Goal: Task Accomplishment & Management: Manage account settings

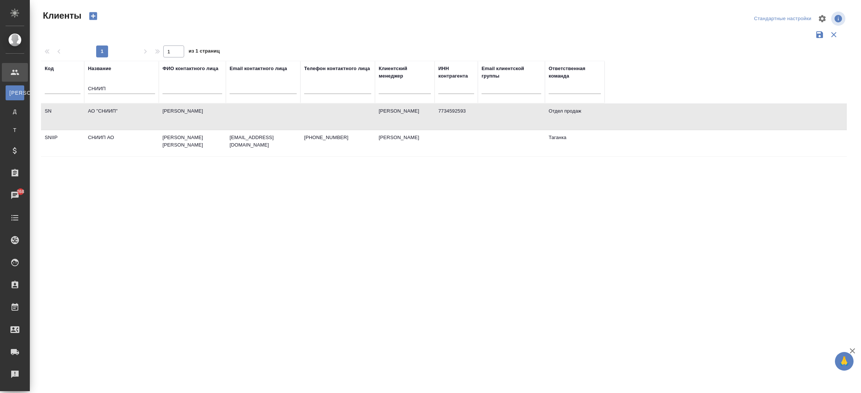
select select "RU"
click at [15, 329] on div "Входящие заявки" at bounding box center [5, 329] width 19 height 11
click at [48, 329] on div ".cls-1 fill:#fff; AWATERA Прутько Ирина i.prutko Клиенты К Клиенты Д Договоры Т…" at bounding box center [430, 196] width 861 height 393
select select "RU"
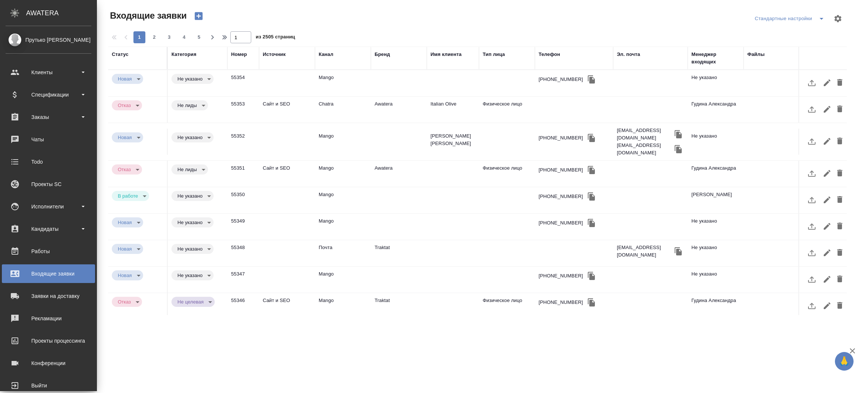
click at [691, 52] on div "Менеджер входящих" at bounding box center [715, 58] width 48 height 15
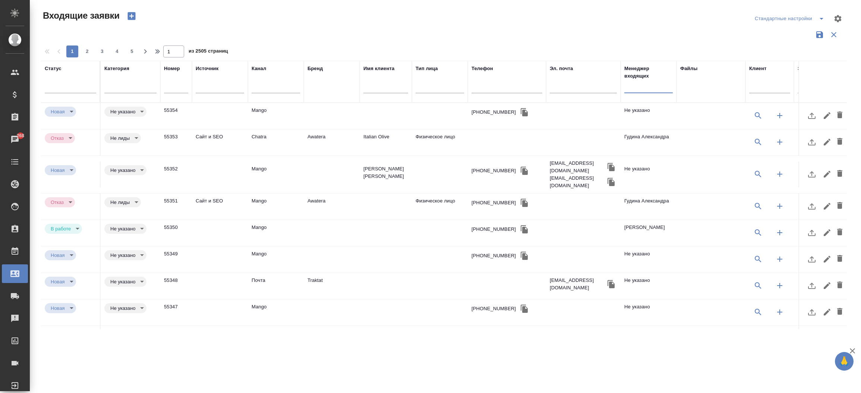
click at [638, 85] on input "text" at bounding box center [648, 87] width 48 height 9
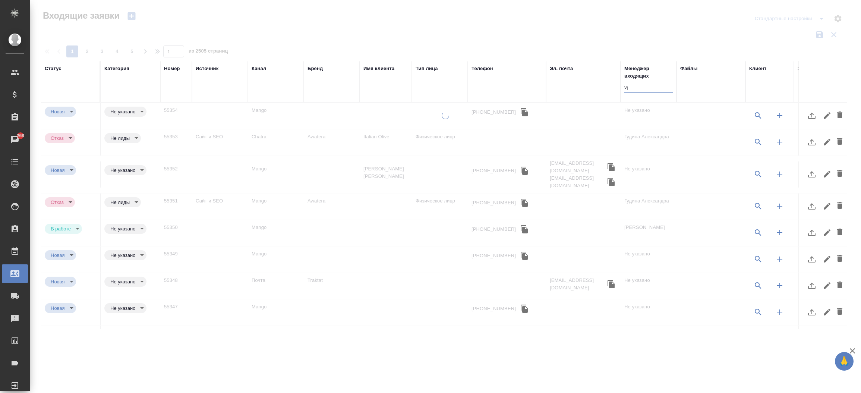
type input "v"
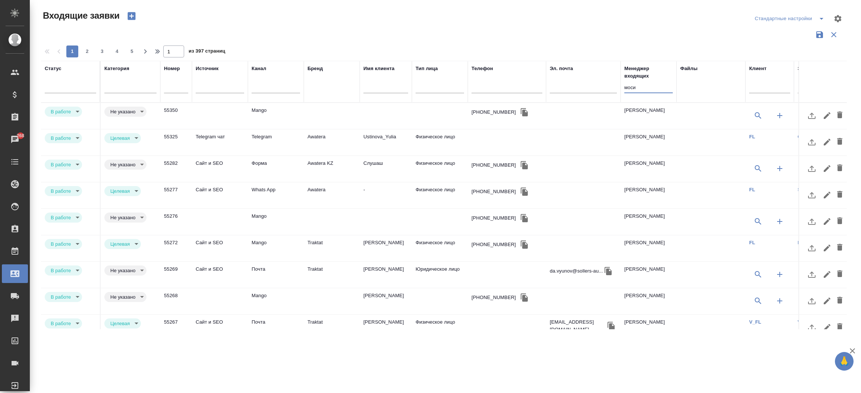
type input "моси"
click at [283, 115] on td "Mango" at bounding box center [276, 116] width 56 height 26
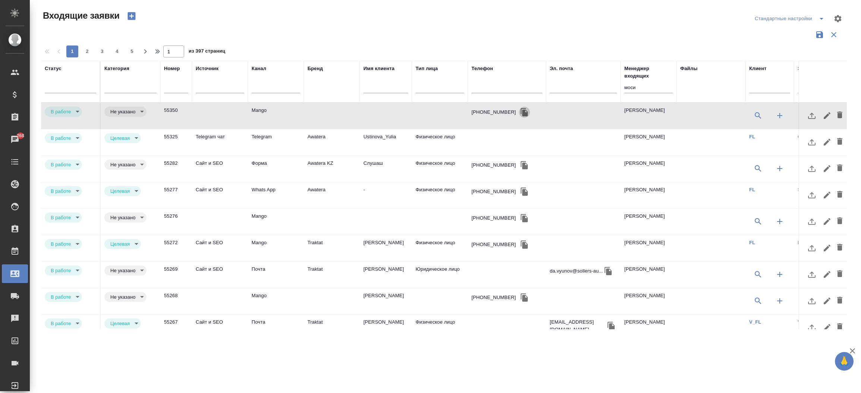
click at [521, 113] on icon "button" at bounding box center [524, 112] width 7 height 8
click at [781, 116] on icon "button" at bounding box center [779, 115] width 5 height 5
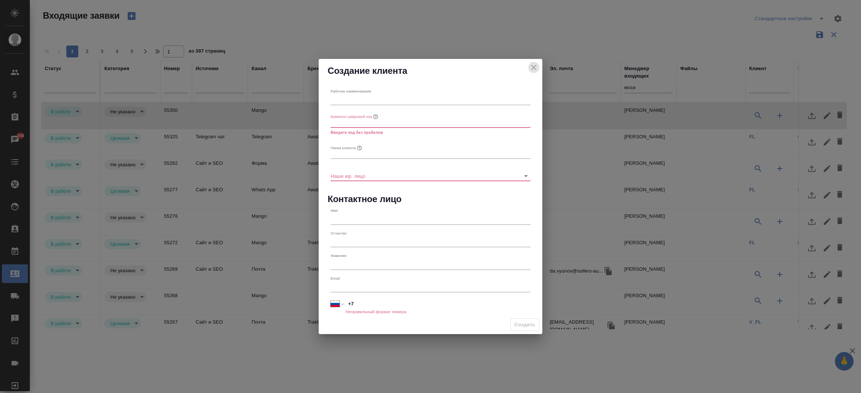
click at [534, 70] on icon "close" at bounding box center [533, 67] width 9 height 9
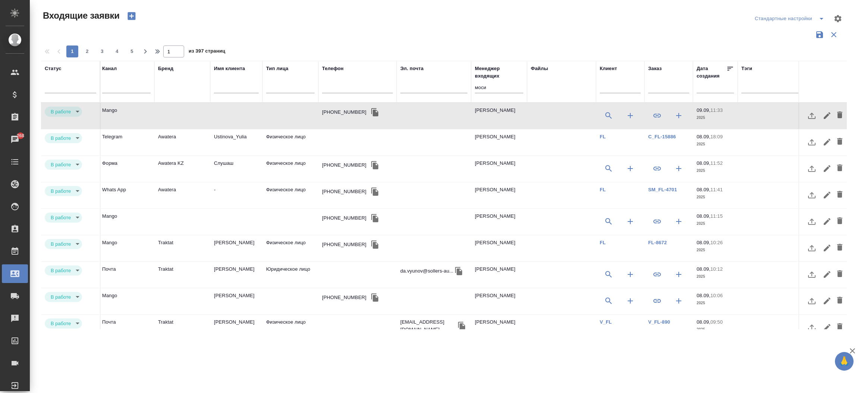
scroll to position [0, 160]
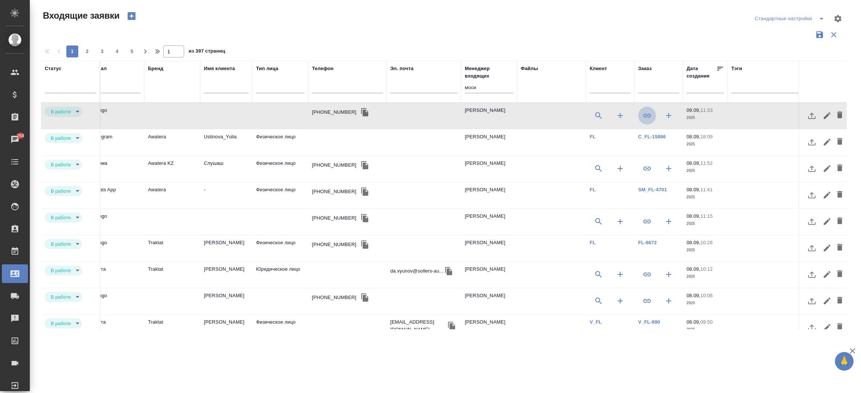
click at [643, 120] on icon "button" at bounding box center [646, 115] width 9 height 9
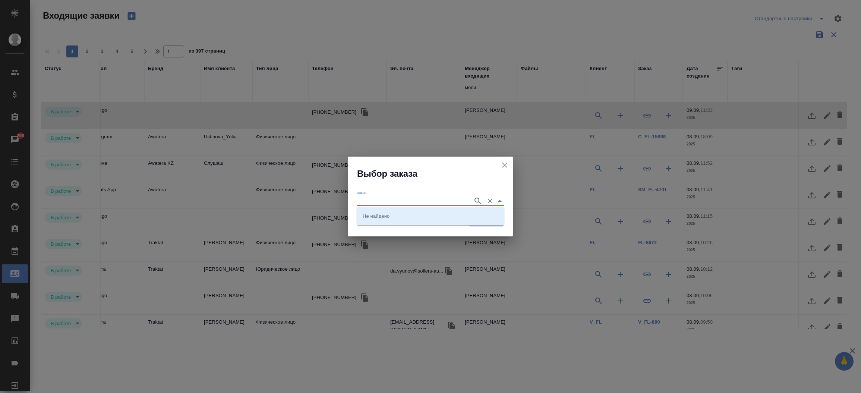
click at [400, 198] on input "Заказ" at bounding box center [413, 200] width 113 height 9
paste input "KUNZ_FL-5894"
type input "KUNZ_FL-5894"
click at [407, 212] on li "KUNZ_FL-5894" at bounding box center [431, 215] width 148 height 13
type input "KUNZ_FL-5894"
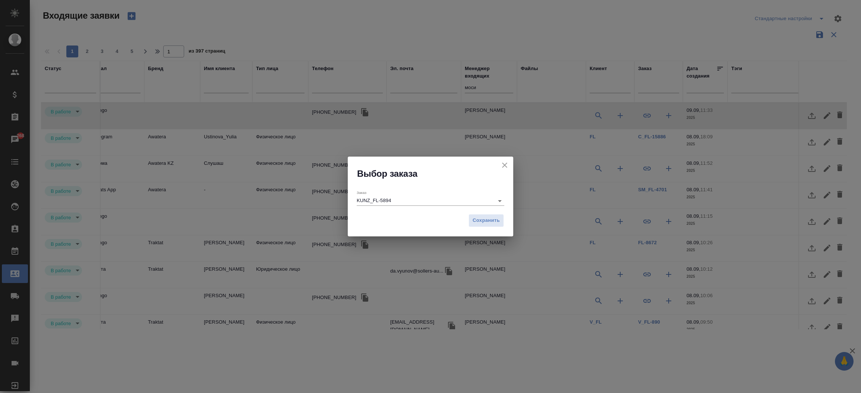
click at [466, 219] on div "Сохранить" at bounding box center [430, 223] width 165 height 26
click at [481, 222] on span "Сохранить" at bounding box center [486, 220] width 27 height 9
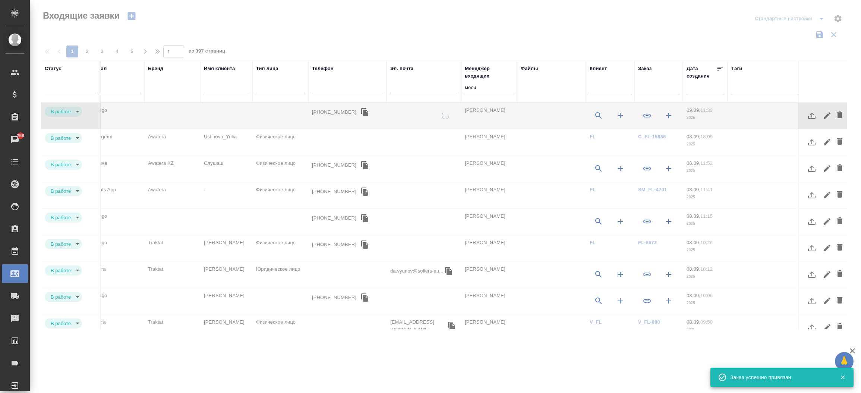
type input "target"
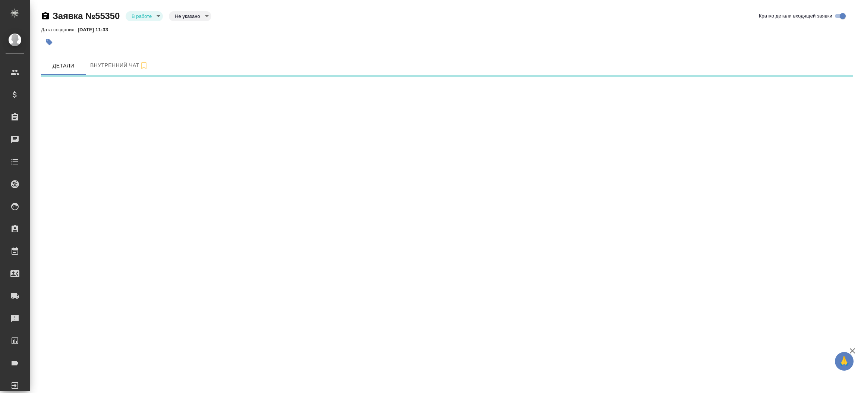
select select "RU"
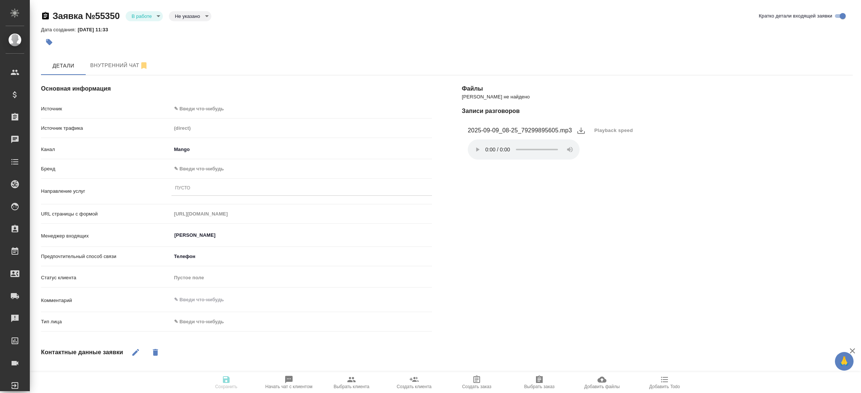
type textarea "x"
click at [215, 111] on body "🙏 .cls-1 fill:#fff; AWATERA Прутько Ирина i.prutko Клиенты Спецификации Заказы …" at bounding box center [430, 196] width 861 height 393
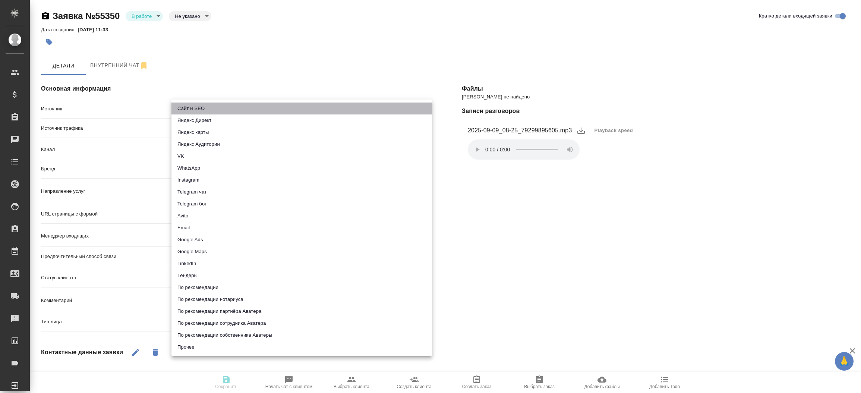
click at [215, 111] on li "Сайт и SEO" at bounding box center [301, 108] width 261 height 12
type input "seo"
type textarea "x"
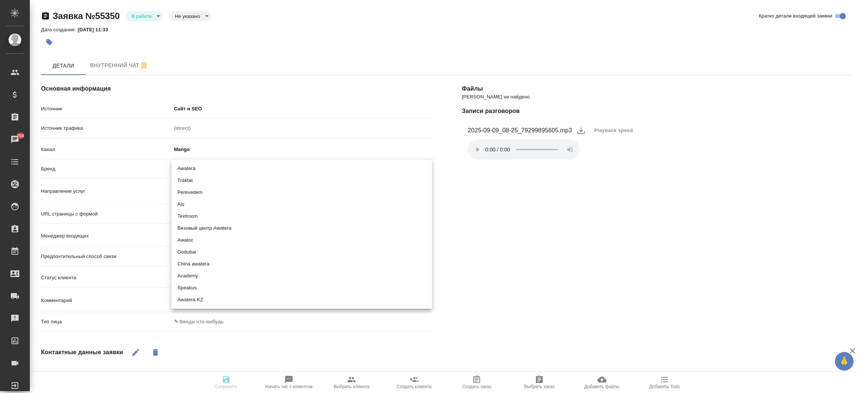
click at [196, 165] on body "🙏 .cls-1 fill:#fff; AWATERA Прутько Ирина i.prutko Клиенты Спецификации Заказы …" at bounding box center [430, 196] width 861 height 393
click at [195, 178] on li "Traktat" at bounding box center [301, 180] width 261 height 12
type input "traktat"
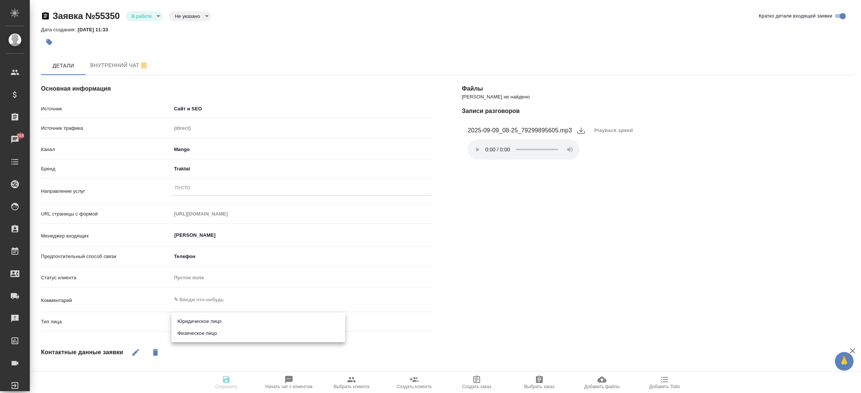
click at [192, 323] on body "🙏 .cls-1 fill:#fff; AWATERA Прутько Ирина i.prutko Клиенты Спецификации Заказы …" at bounding box center [430, 196] width 861 height 393
click at [198, 323] on li "Юридическое лицо" at bounding box center [258, 321] width 174 height 12
type textarea "x"
type input "company"
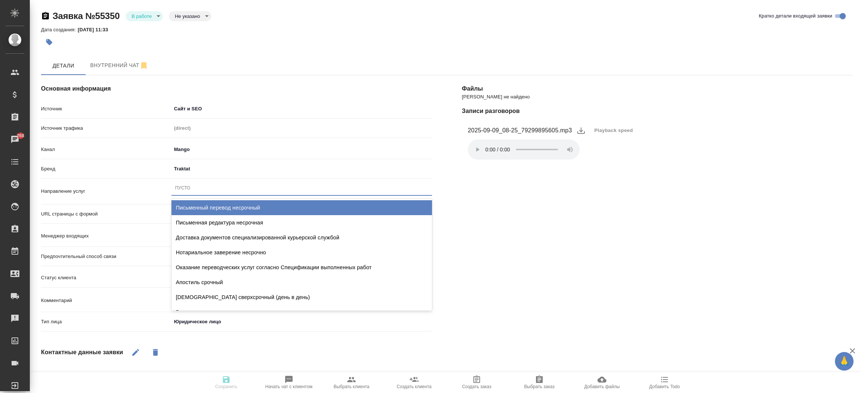
click at [190, 186] on div "Пусто" at bounding box center [182, 188] width 15 height 6
type input "после"
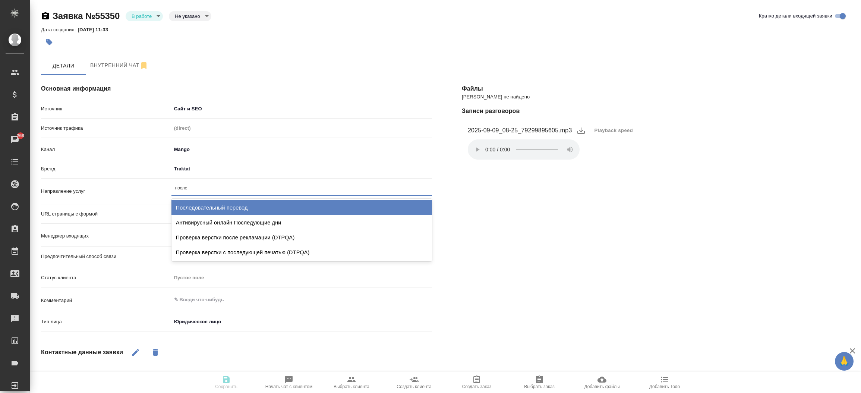
click at [224, 206] on div "Последовательный перевод" at bounding box center [301, 207] width 261 height 15
type textarea "x"
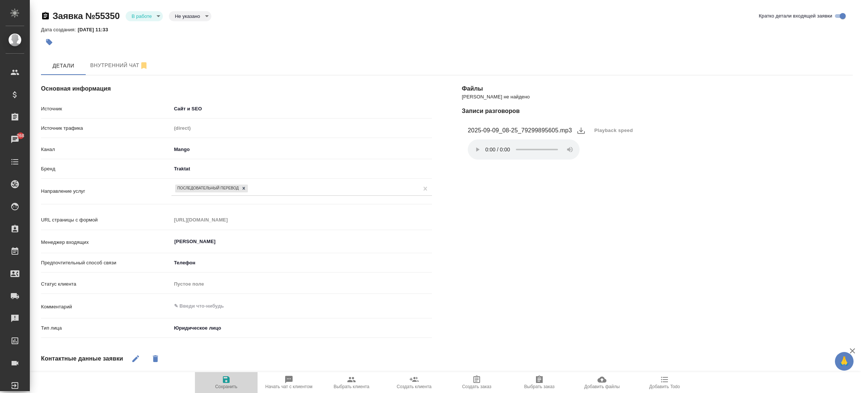
click at [214, 388] on span "Сохранить" at bounding box center [226, 382] width 54 height 14
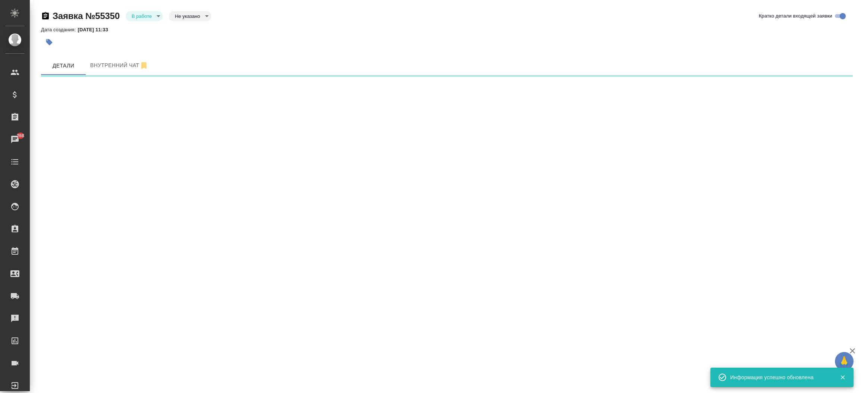
select select "RU"
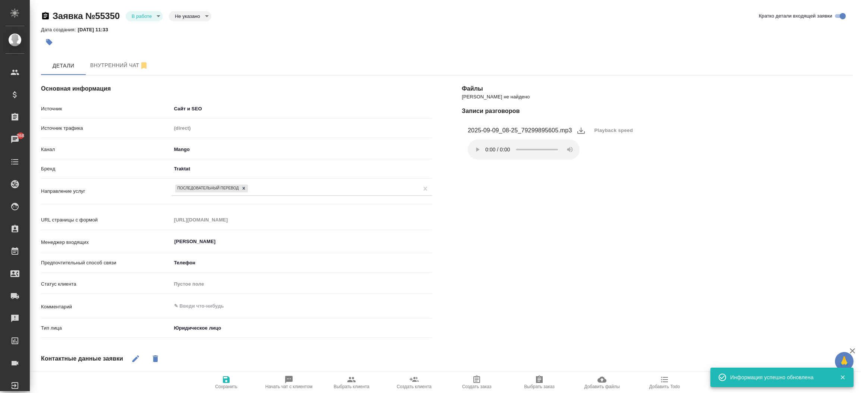
type textarea "x"
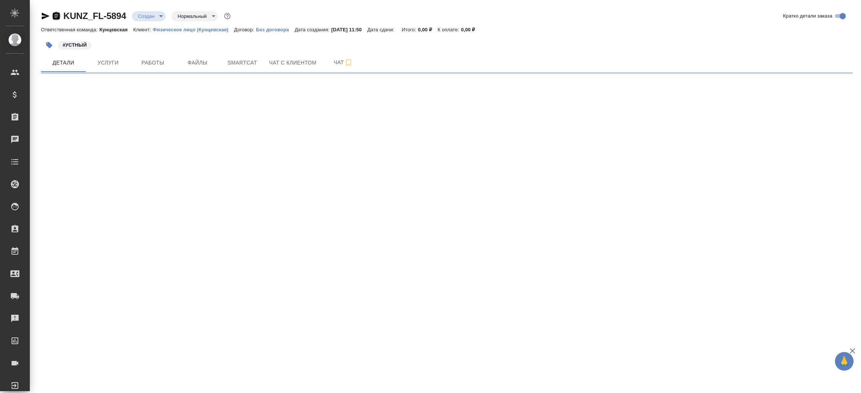
click at [55, 12] on icon "button" at bounding box center [56, 16] width 9 height 9
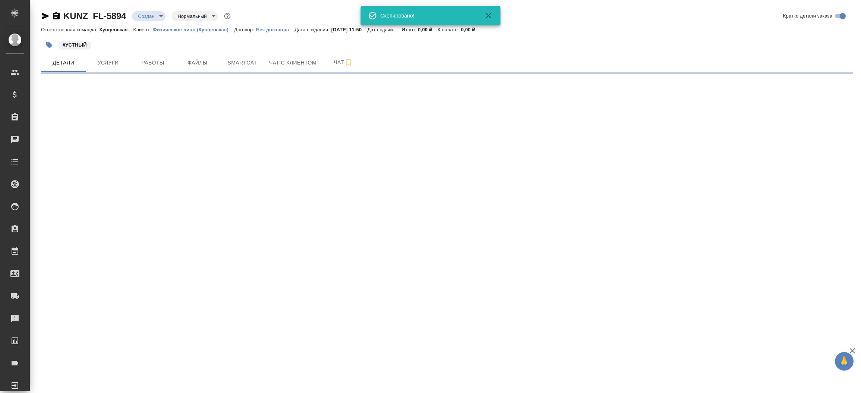
select select "RU"
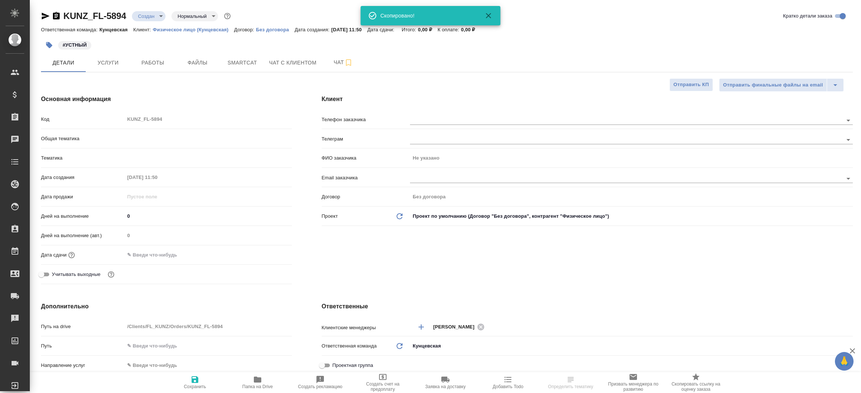
type textarea "x"
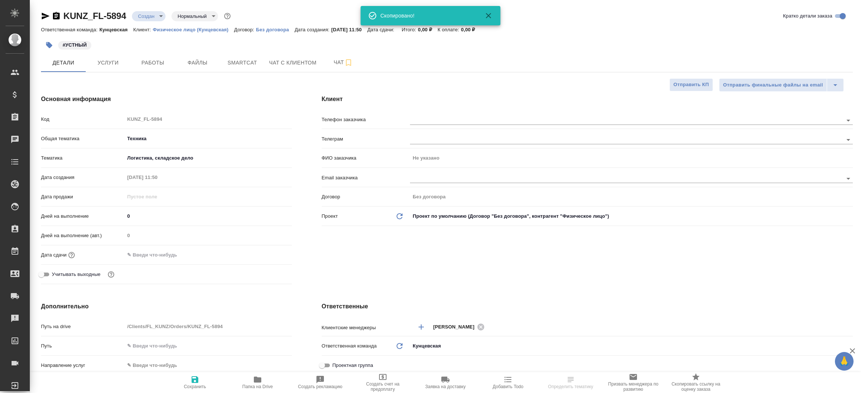
type textarea "x"
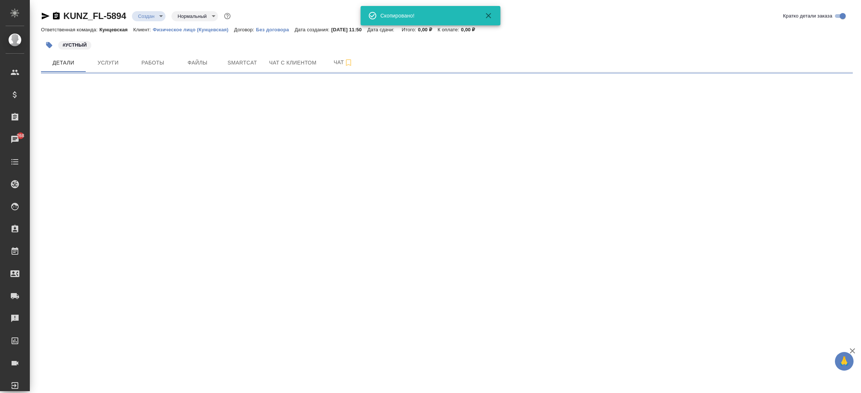
select select "RU"
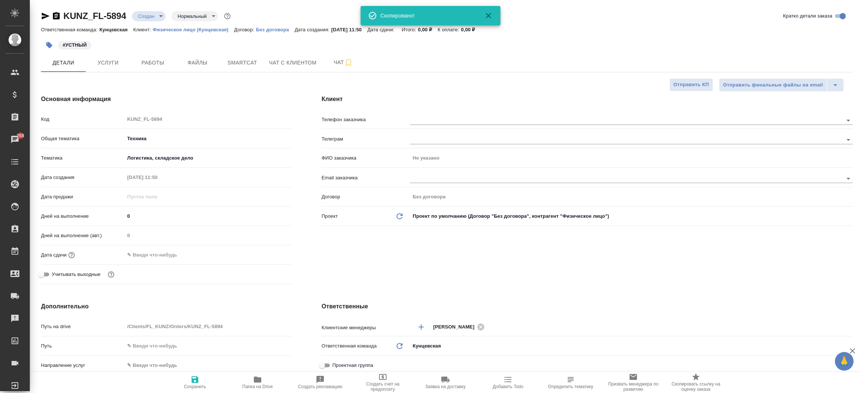
type textarea "x"
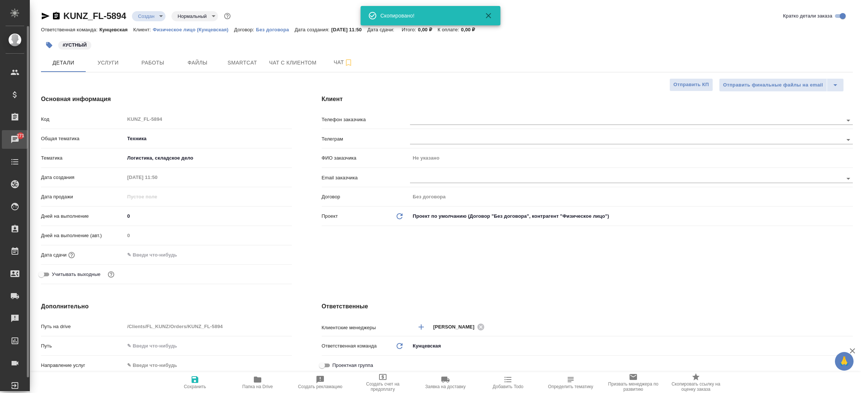
type textarea "x"
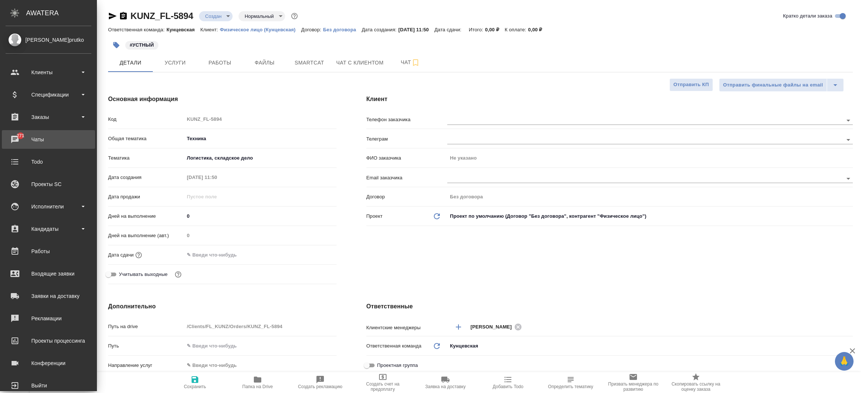
type textarea "x"
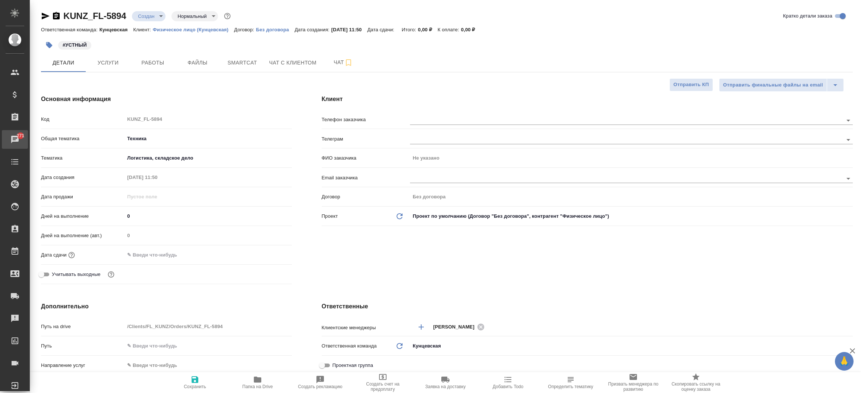
click at [15, 138] on div "Чаты" at bounding box center [5, 139] width 19 height 11
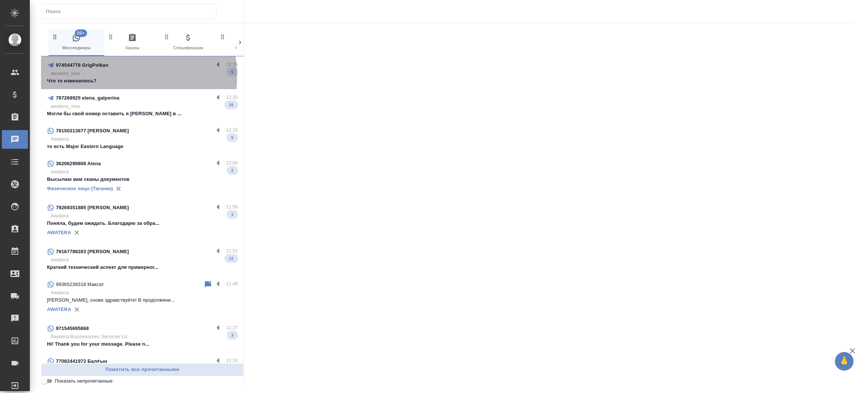
click at [87, 77] on p "Что то изменилось?" at bounding box center [142, 80] width 191 height 7
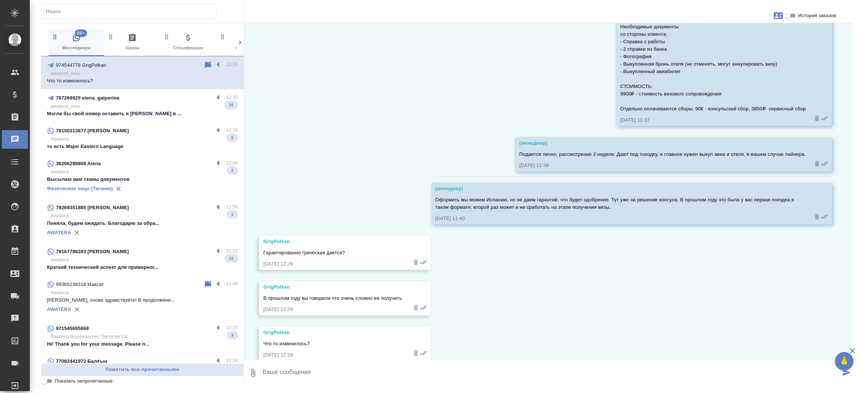
scroll to position [7078, 0]
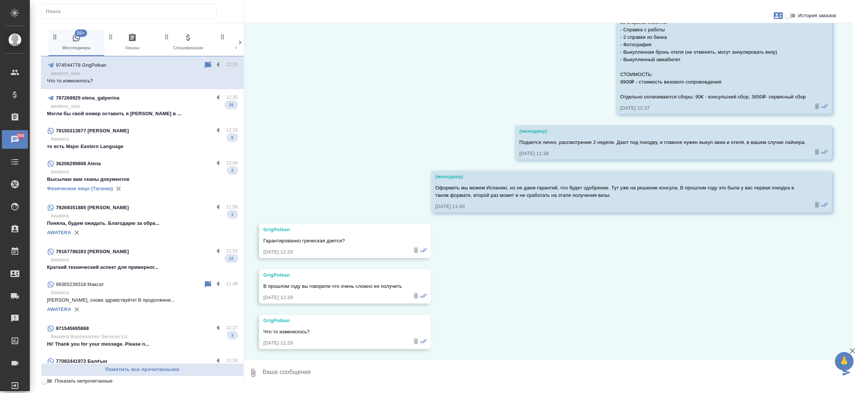
click at [792, 16] on input "История заказов" at bounding box center [787, 15] width 27 height 9
checkbox input "true"
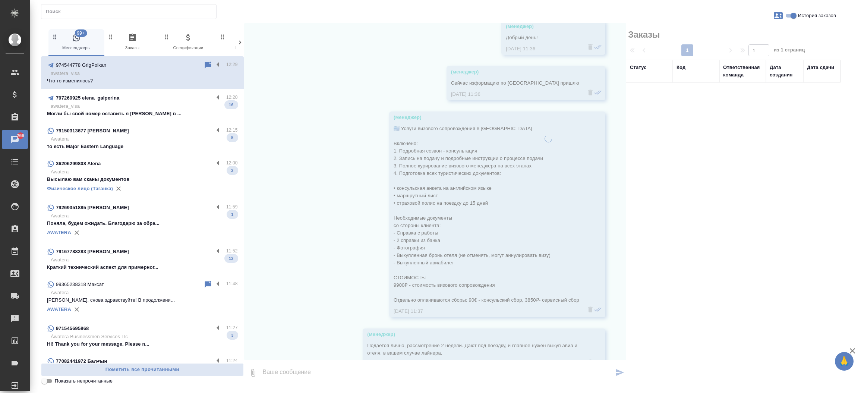
scroll to position [7286, 0]
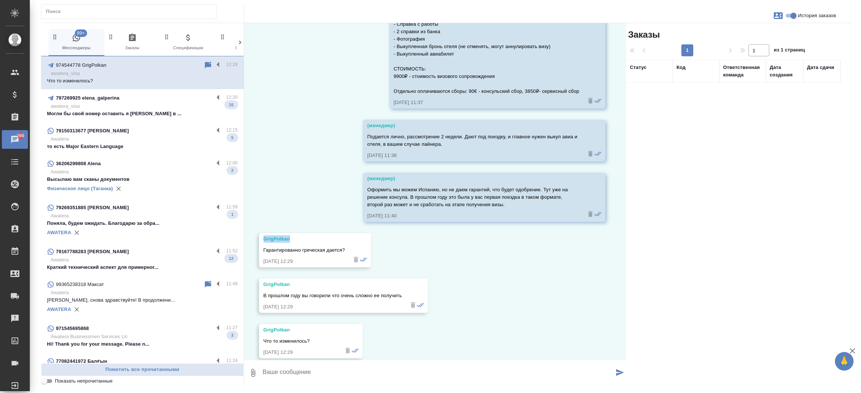
drag, startPoint x: 303, startPoint y: 244, endPoint x: 245, endPoint y: 239, distance: 57.6
click at [245, 239] on div "04.11, понедельник (менеджер) Григорий, доброе утро ❤️ Меня зовут Яна, визовый …" at bounding box center [435, 191] width 382 height 337
copy div "GrigPolkan"
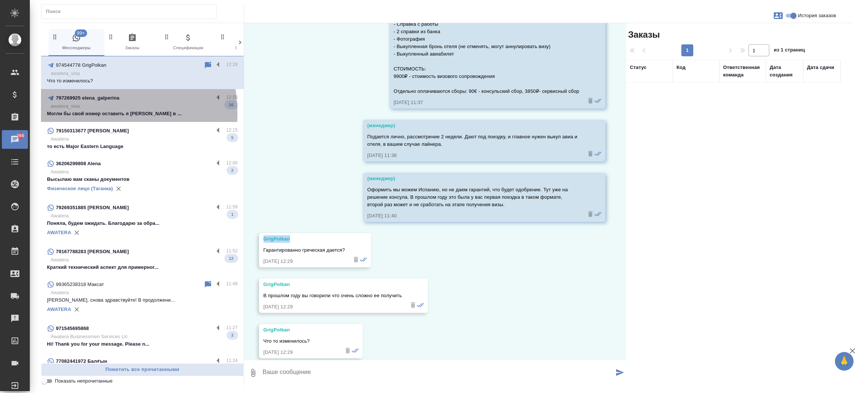
click at [84, 113] on p "Могли бы свой номер оставить я [PERSON_NAME] в ..." at bounding box center [142, 113] width 191 height 7
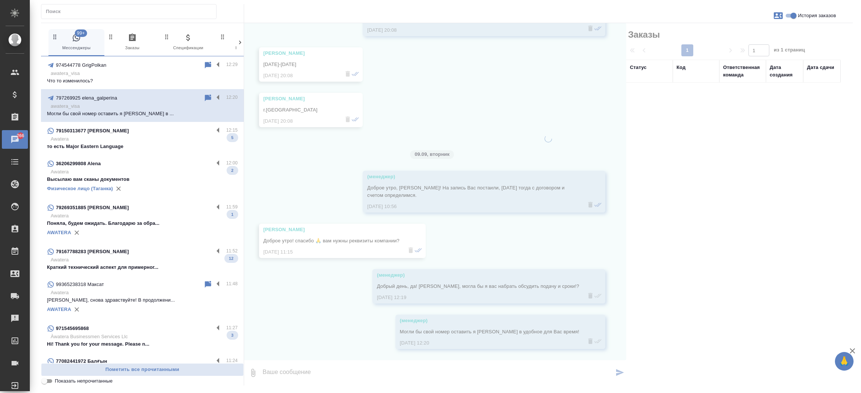
scroll to position [1917, 0]
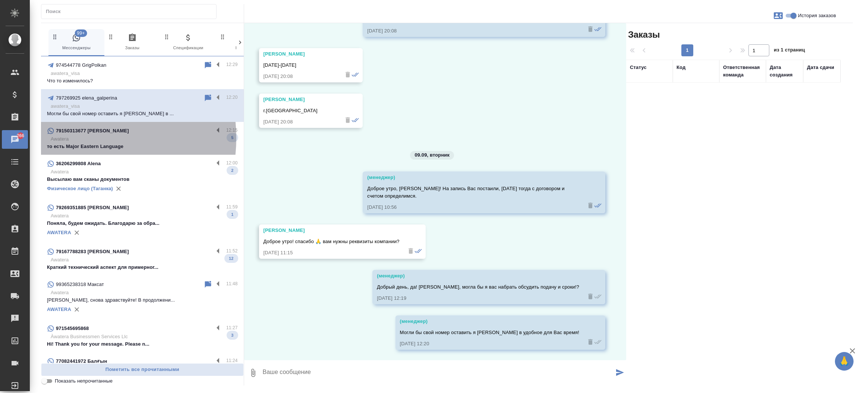
click at [74, 138] on p "Awatera" at bounding box center [144, 138] width 187 height 7
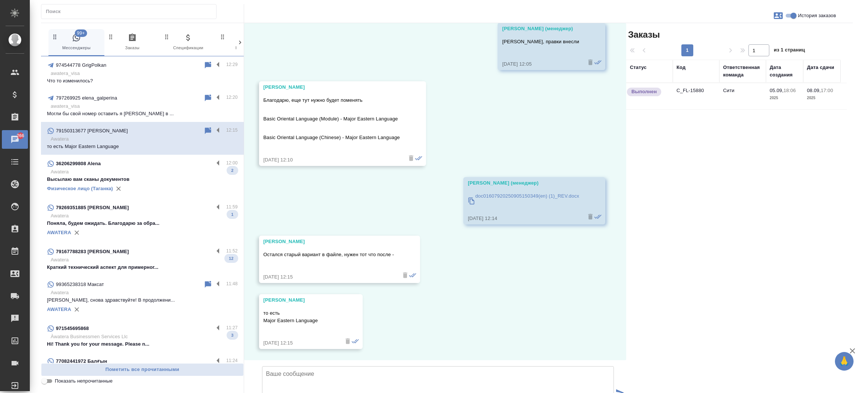
scroll to position [1446, 0]
click at [691, 89] on td "C_FL-15880" at bounding box center [696, 96] width 47 height 26
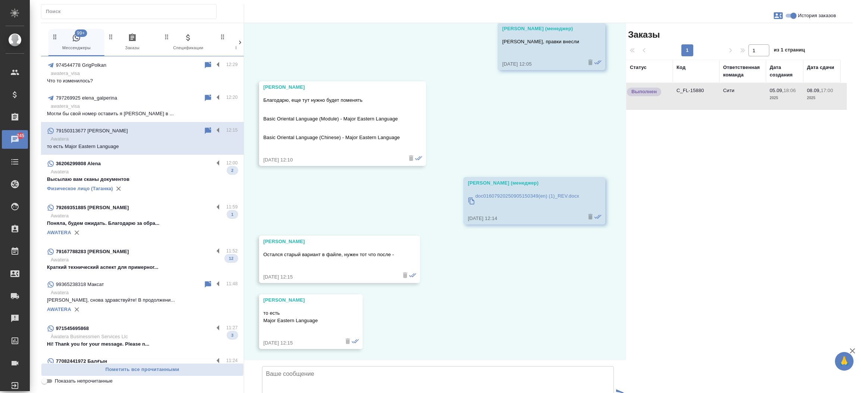
click at [691, 89] on td "C_FL-15880" at bounding box center [696, 96] width 47 height 26
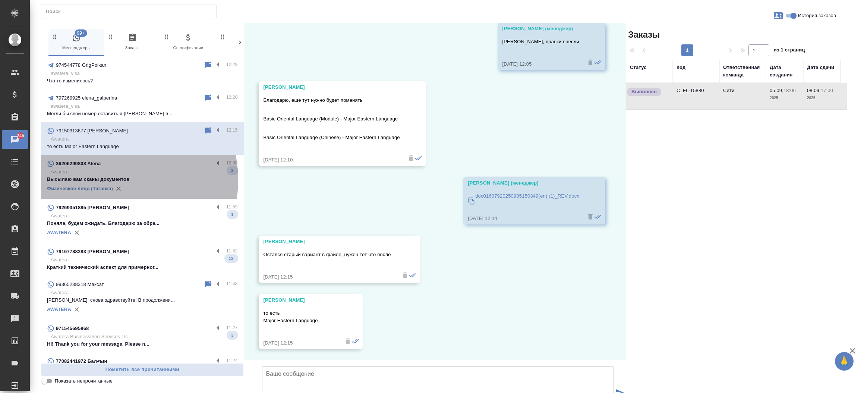
click at [112, 180] on p "Высылаю вам сканы документов" at bounding box center [142, 179] width 191 height 7
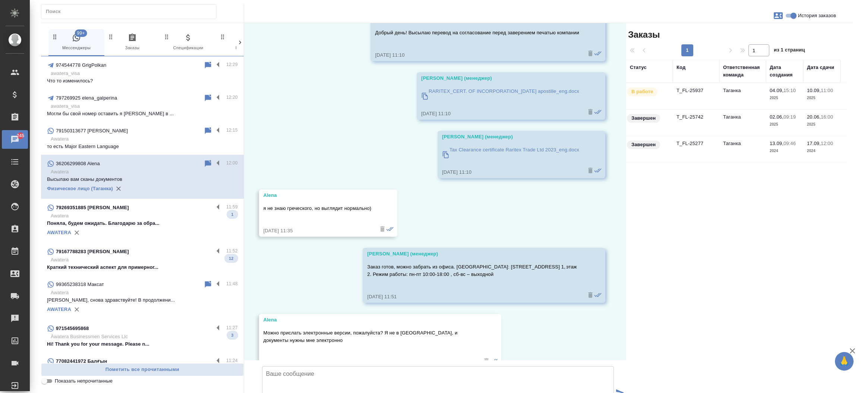
scroll to position [9141, 0]
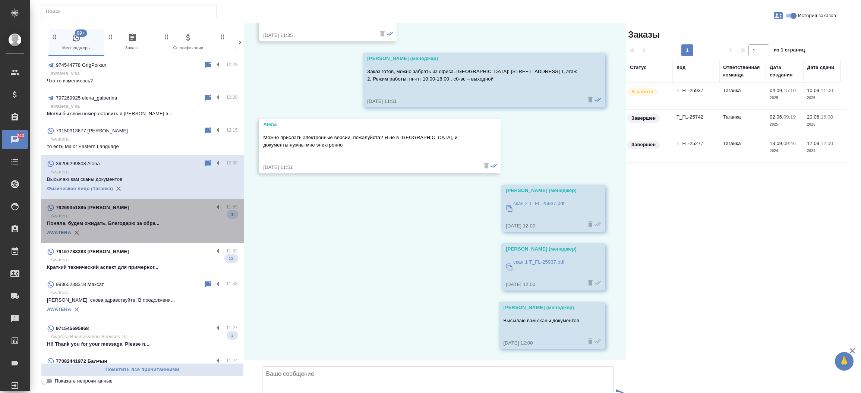
click at [143, 224] on p "Поняла, будем ожидать. Благодарю за обра..." at bounding box center [142, 223] width 191 height 7
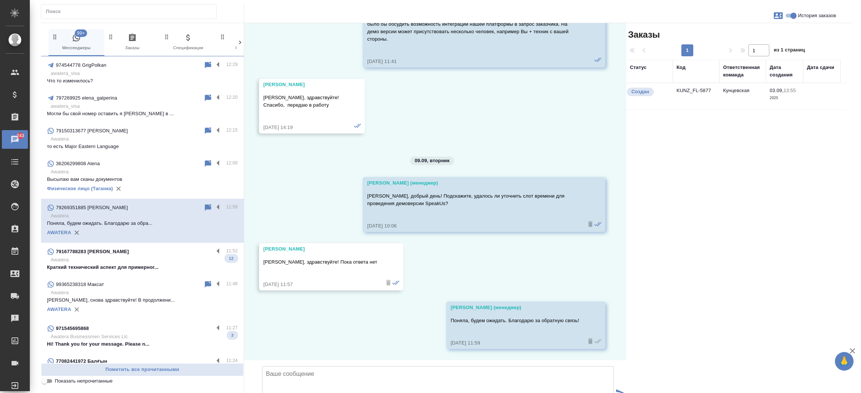
scroll to position [233, 0]
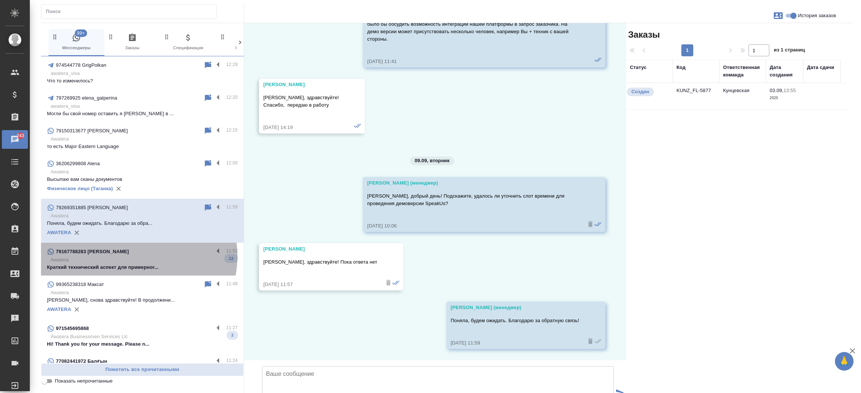
click at [135, 256] on p "Awatera" at bounding box center [144, 259] width 187 height 7
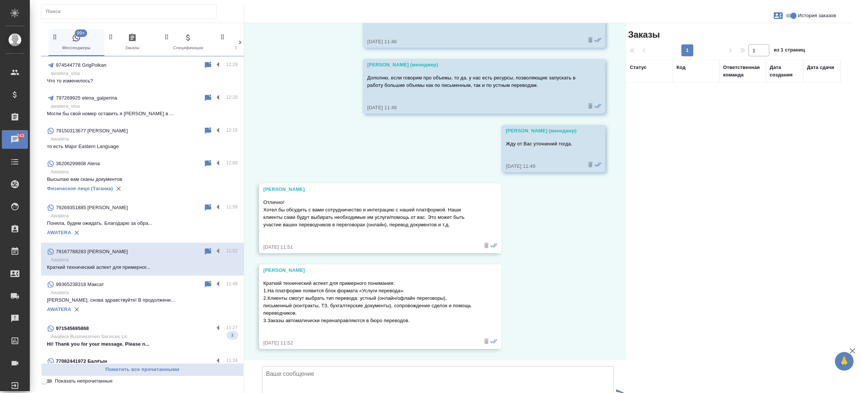
scroll to position [1254, 0]
click at [284, 186] on div "Дмитрий" at bounding box center [369, 189] width 212 height 7
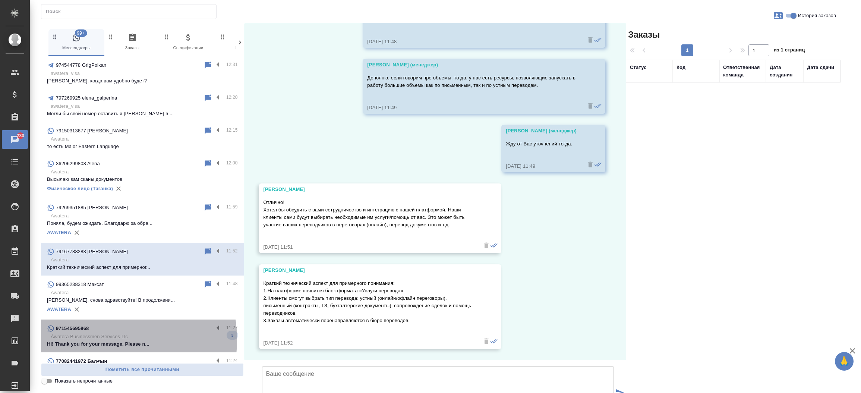
click at [102, 340] on p "Àwatera Businessmen Services Llc" at bounding box center [144, 336] width 187 height 7
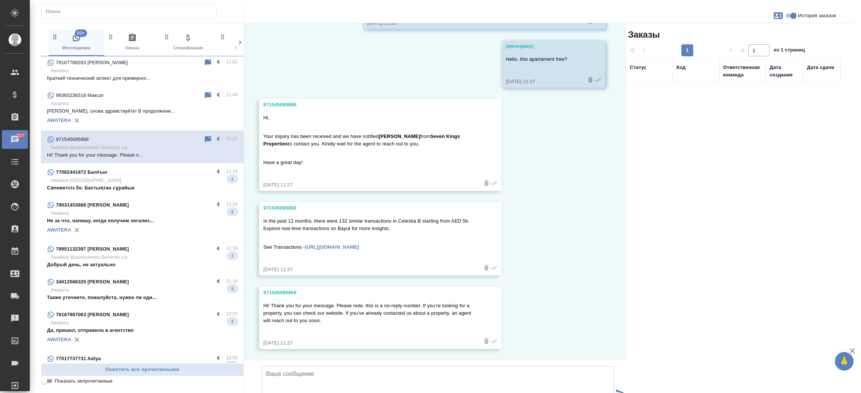
scroll to position [227, 0]
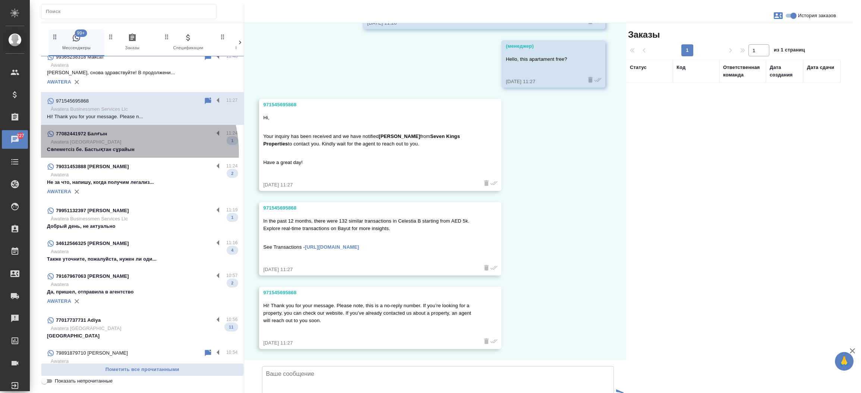
click at [121, 152] on p "Сәлеметсіз бе. Бастықтан сұрайын" at bounding box center [142, 149] width 191 height 7
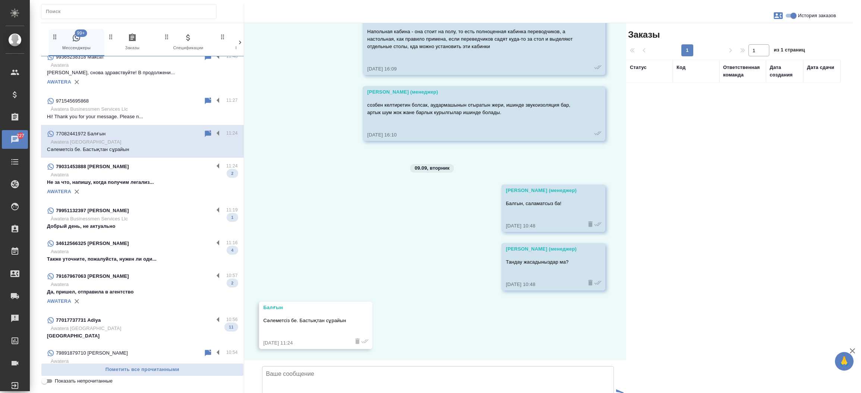
scroll to position [3608, 0]
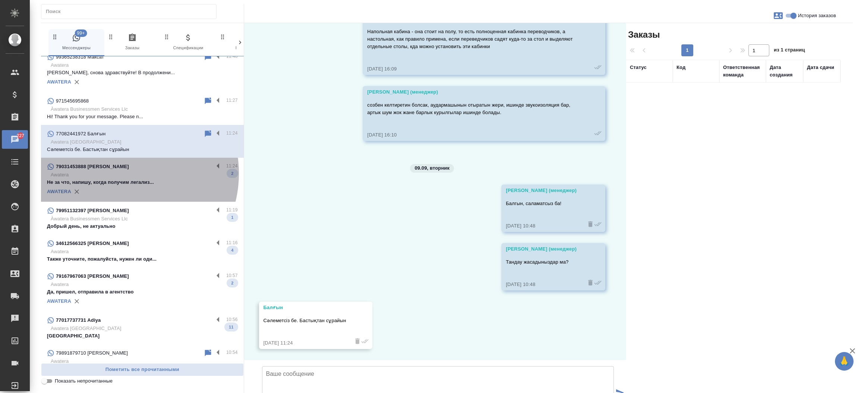
click at [119, 173] on p "Awatera" at bounding box center [144, 174] width 187 height 7
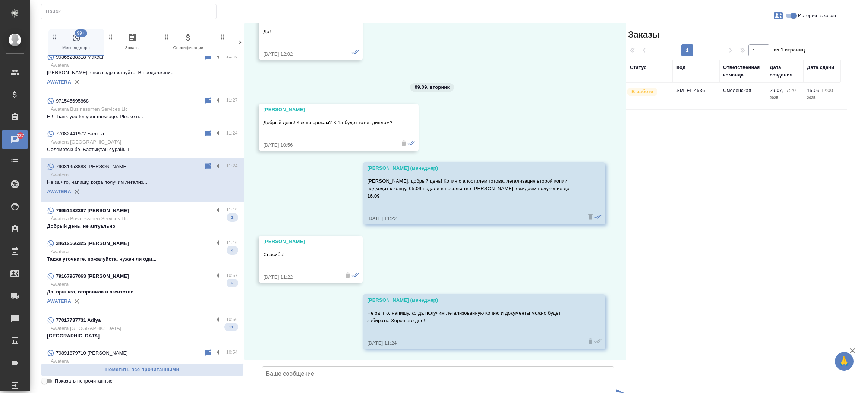
scroll to position [3393, 0]
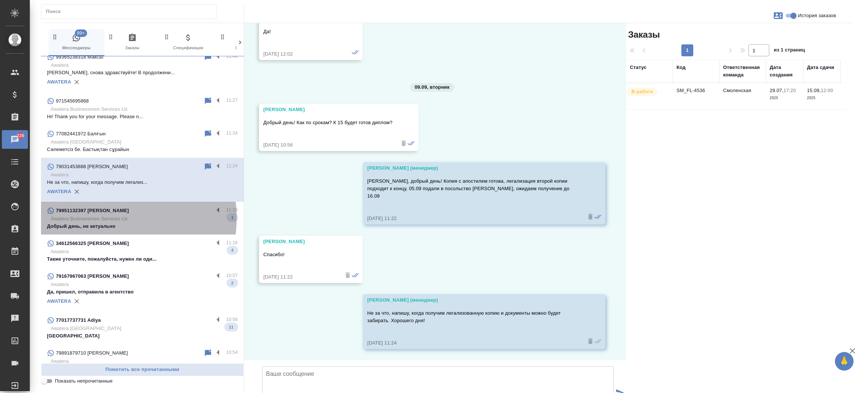
click at [113, 218] on p "Àwatera Businessmen Services Llc" at bounding box center [144, 218] width 187 height 7
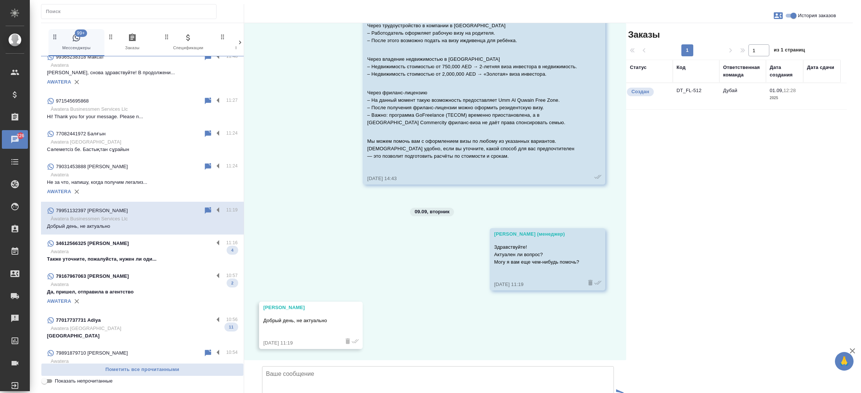
scroll to position [652, 0]
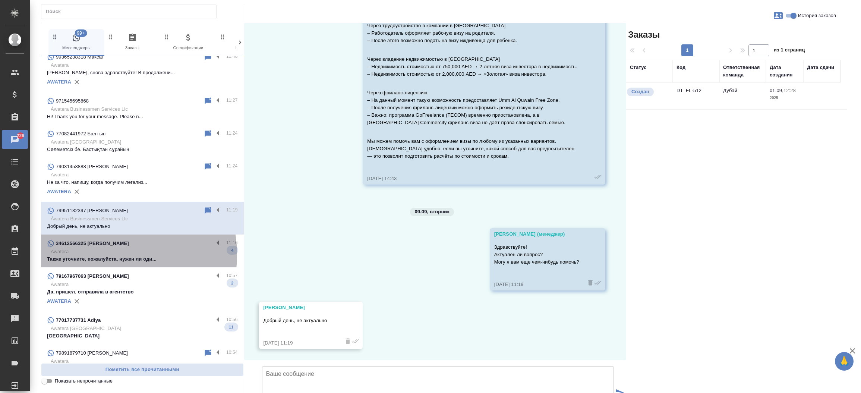
click at [105, 254] on p "Awatera" at bounding box center [144, 251] width 187 height 7
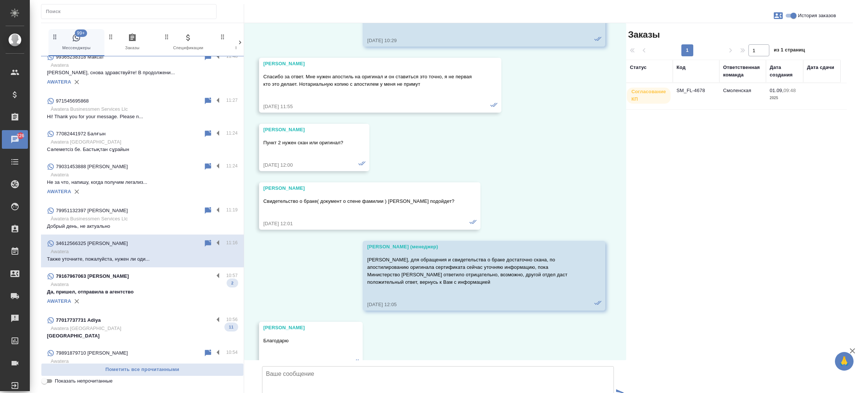
scroll to position [5692, 0]
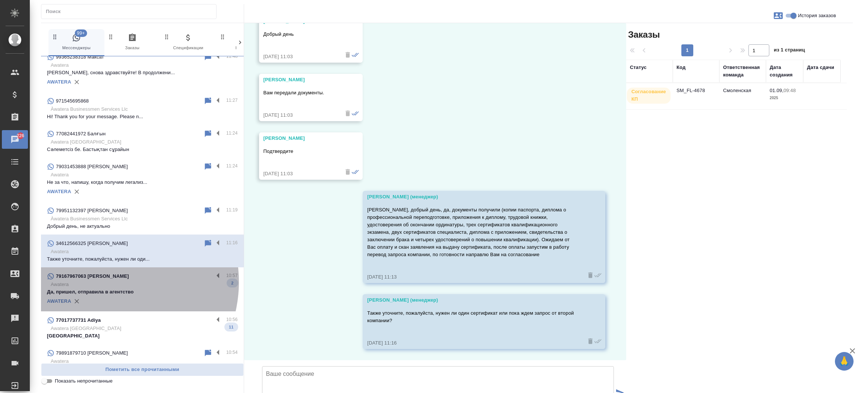
click at [106, 281] on p "Awatera" at bounding box center [144, 284] width 187 height 7
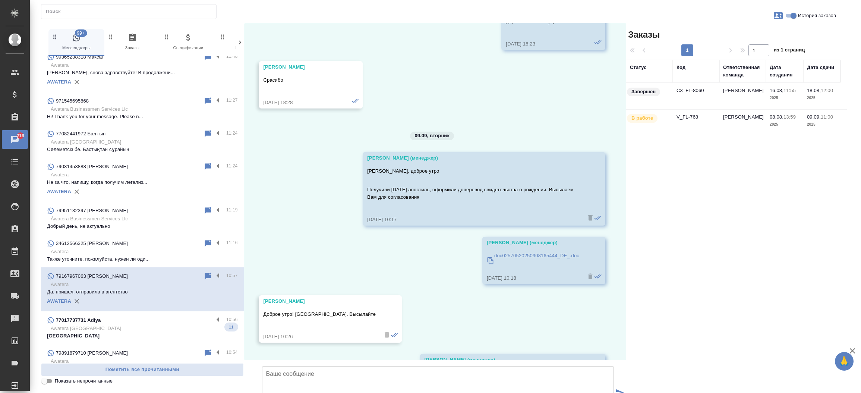
scroll to position [4050, 0]
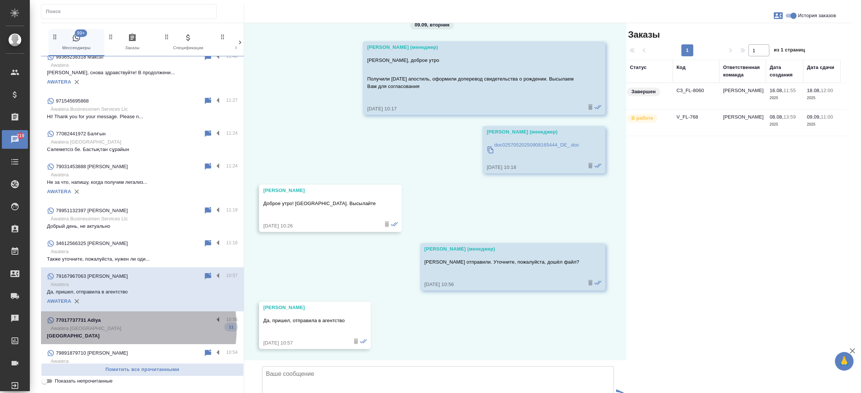
click at [110, 328] on p "Awatera [GEOGRAPHIC_DATA]" at bounding box center [144, 328] width 187 height 7
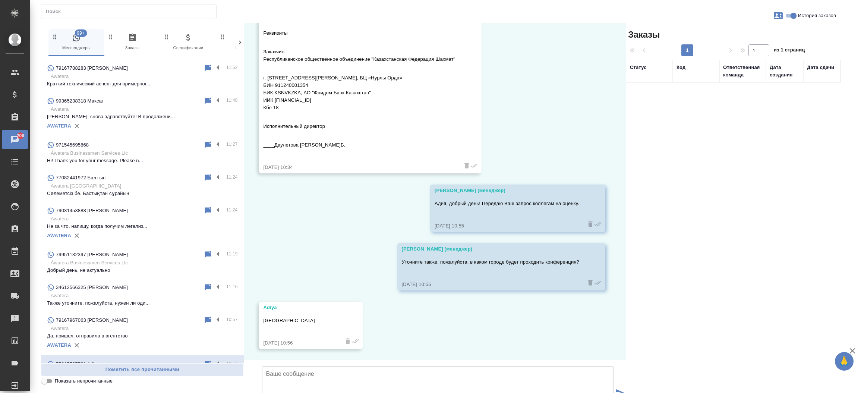
scroll to position [0, 0]
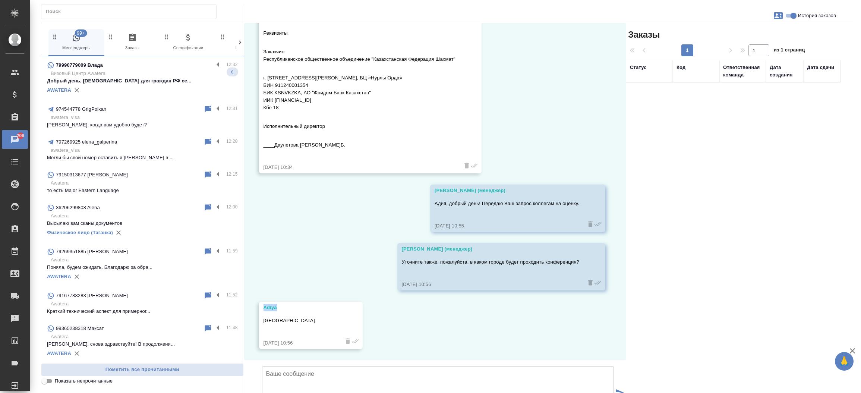
drag, startPoint x: 278, startPoint y: 254, endPoint x: 253, endPoint y: 248, distance: 25.8
click at [253, 248] on div "08.09, понедельник Adiya Добрый день, нужен синхронный перевод на 3 языка, 27-2…" at bounding box center [435, 191] width 382 height 337
copy div "Adiya"
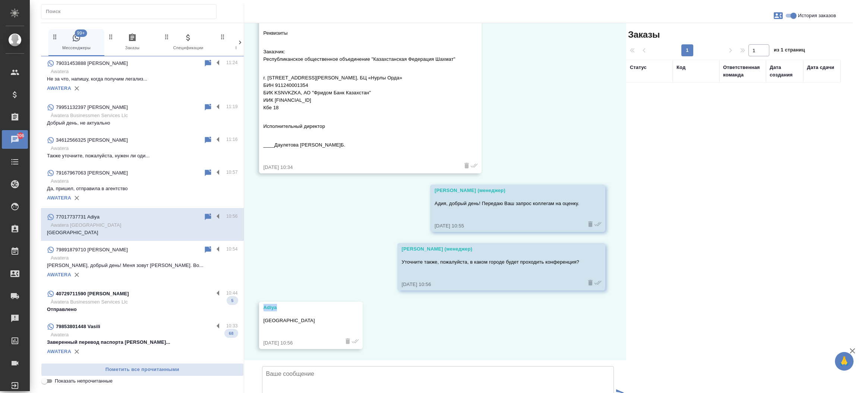
scroll to position [392, 0]
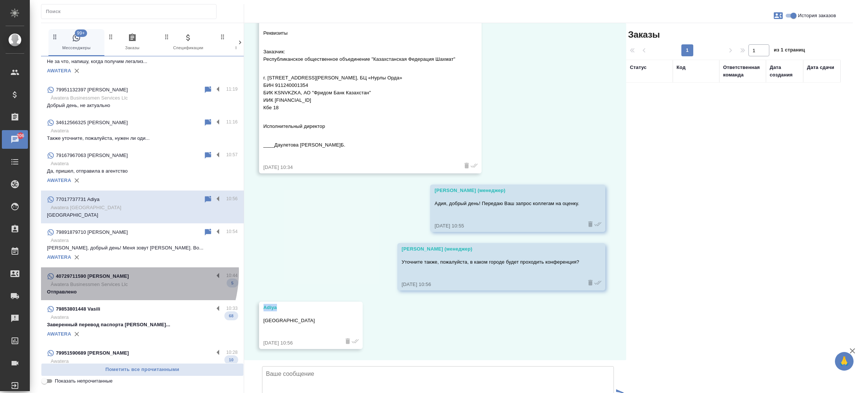
click at [118, 272] on div "40729711590 [PERSON_NAME]" at bounding box center [130, 276] width 167 height 9
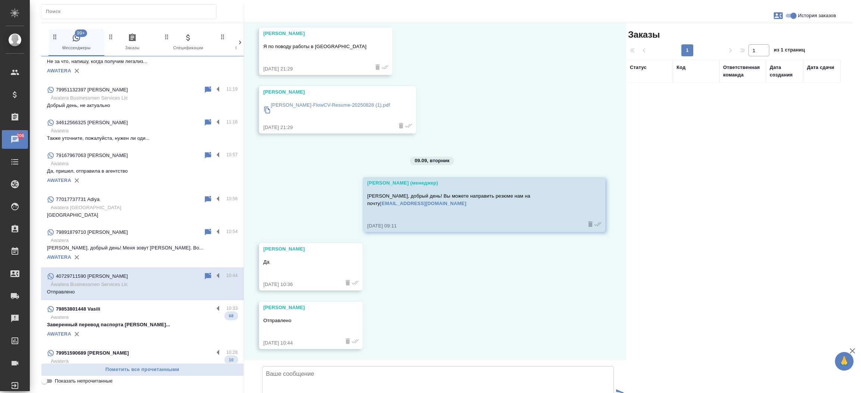
scroll to position [142, 0]
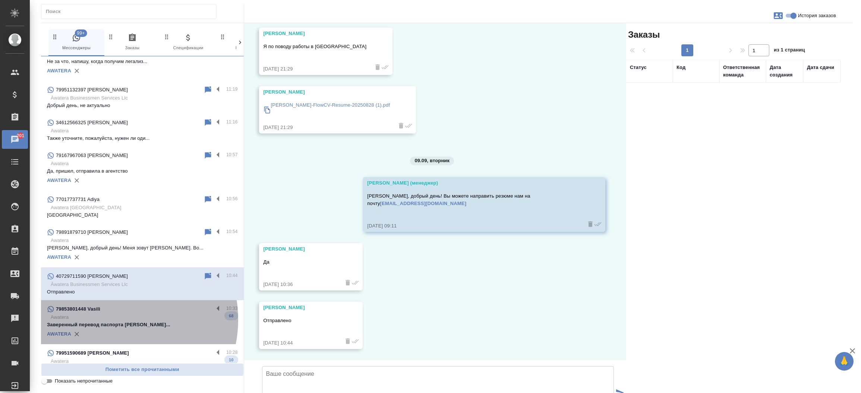
click at [111, 319] on p "Awatera" at bounding box center [144, 316] width 187 height 7
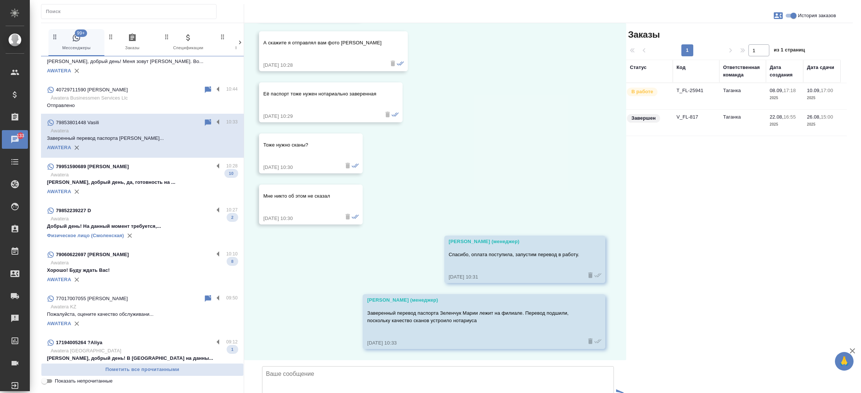
scroll to position [596, 0]
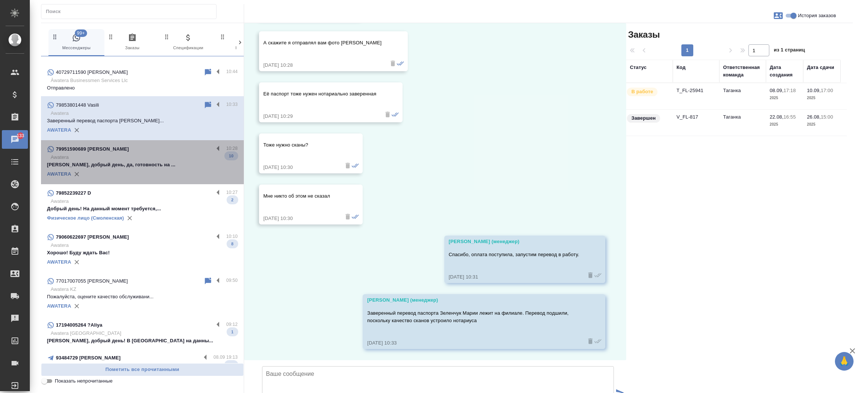
click at [160, 167] on p "[PERSON_NAME], добрый день, да, готовность на ..." at bounding box center [142, 164] width 191 height 7
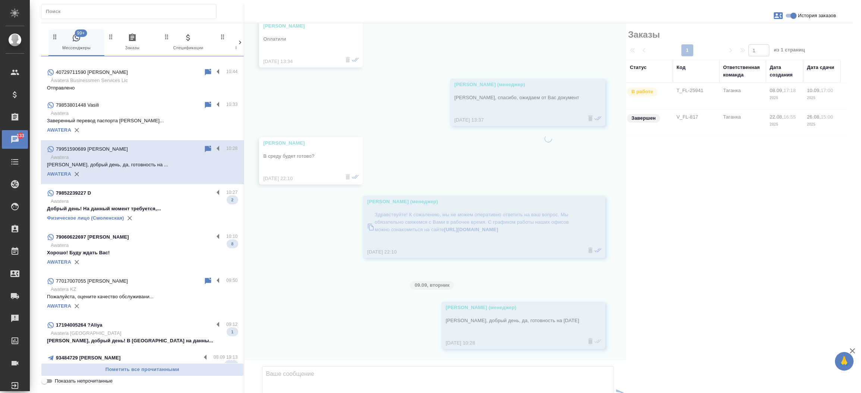
scroll to position [1979, 0]
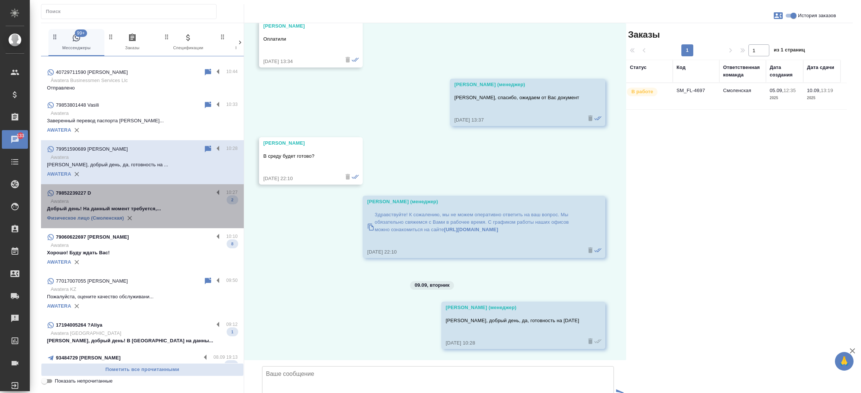
click at [152, 205] on p "Добрый день! На данный момент требуется,..." at bounding box center [142, 208] width 191 height 7
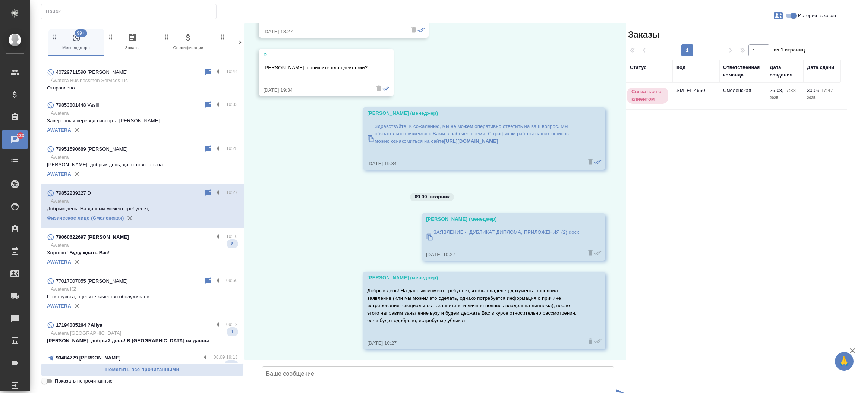
scroll to position [733, 0]
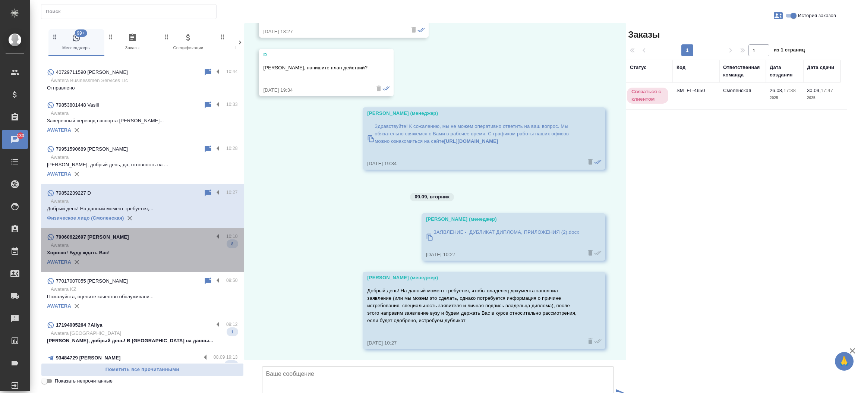
click at [147, 228] on div "79060622697 Юлия 10:10 Awatera Хорошо! Буду ждать Вас! 8 AWATERA" at bounding box center [142, 250] width 203 height 44
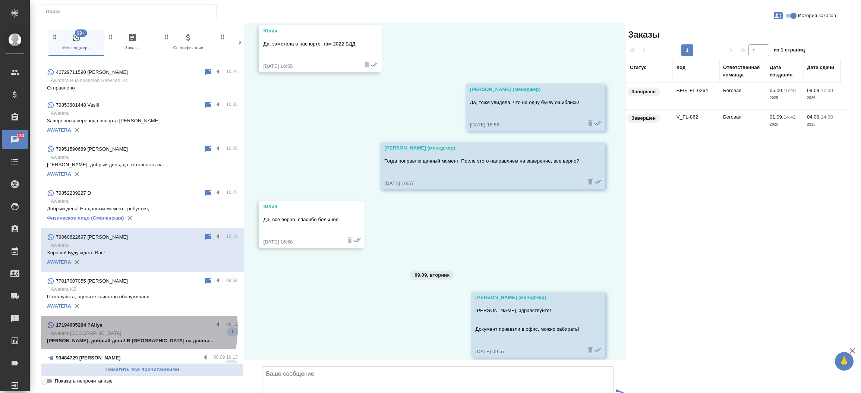
click at [130, 328] on div "17194005264 ?Aliya" at bounding box center [130, 325] width 167 height 9
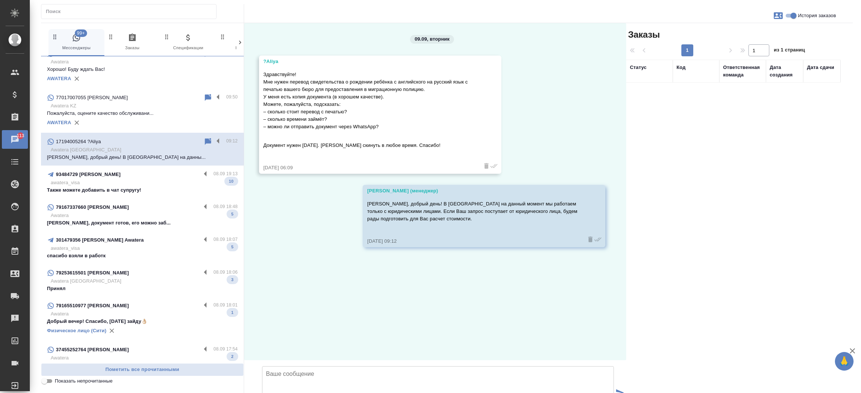
scroll to position [788, 0]
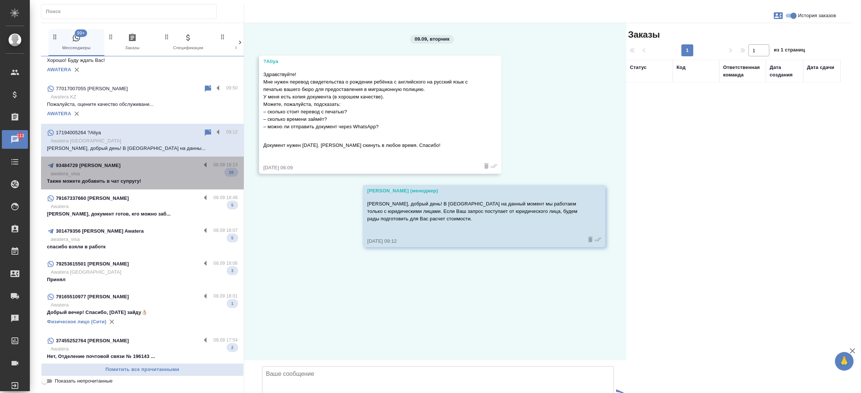
click at [151, 184] on div "93484729 AlexeyShpikelman 08.09 19:13 awatera_visa Также можете добавить в чат …" at bounding box center [142, 173] width 203 height 33
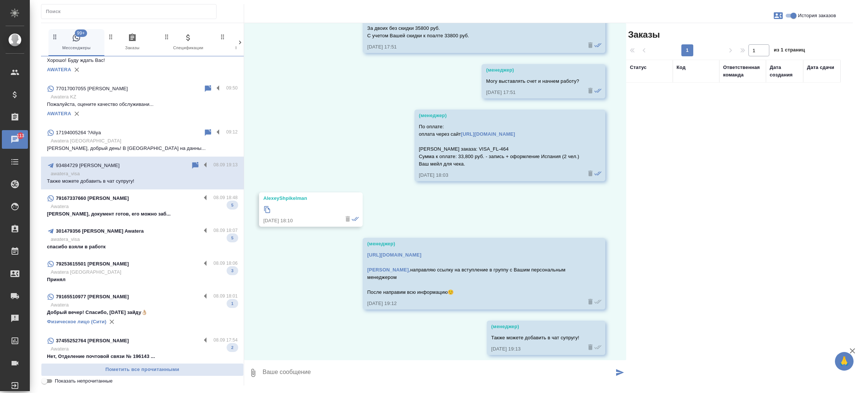
scroll to position [977, 0]
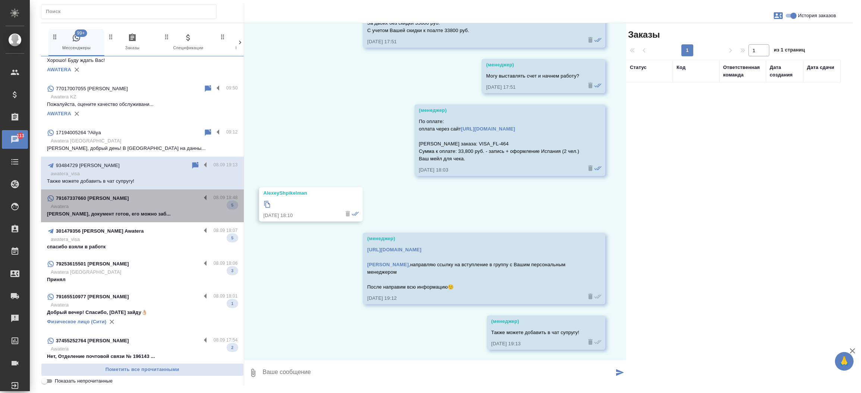
click at [147, 203] on p "Awatera" at bounding box center [144, 206] width 187 height 7
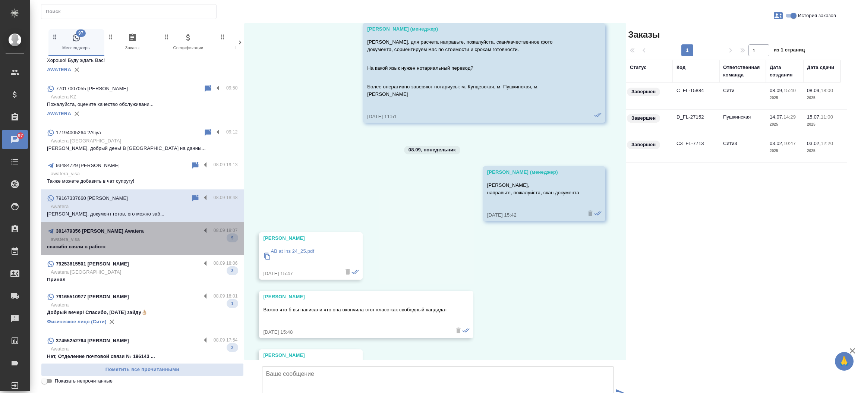
click at [144, 233] on p "301479356 [PERSON_NAME] Awatera" at bounding box center [100, 230] width 88 height 7
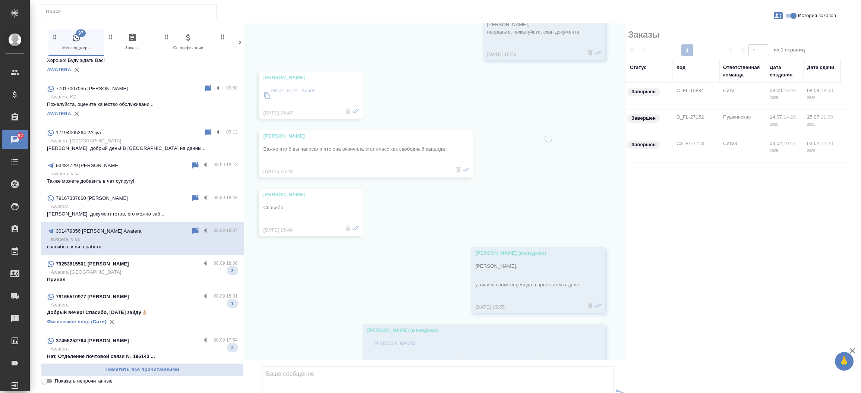
scroll to position [4913, 0]
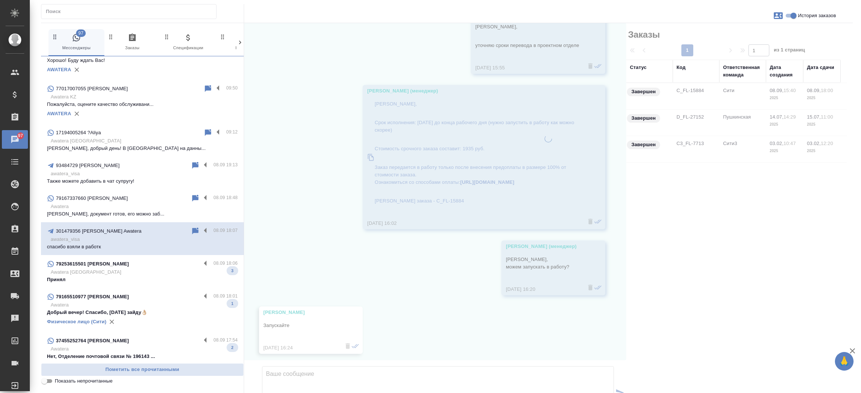
click at [136, 268] on p "Awatera [GEOGRAPHIC_DATA]" at bounding box center [144, 271] width 187 height 7
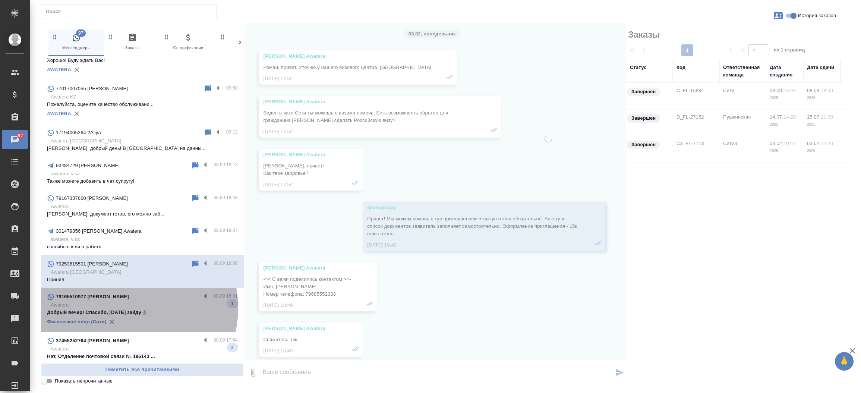
click at [129, 307] on p "Awatera" at bounding box center [144, 304] width 187 height 7
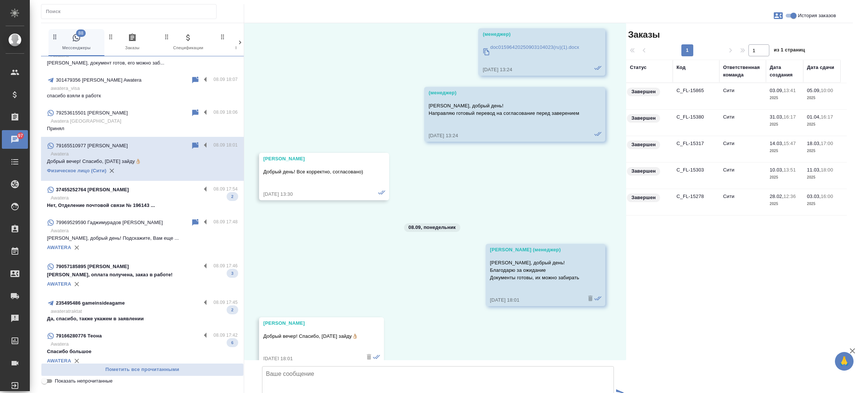
scroll to position [927, 0]
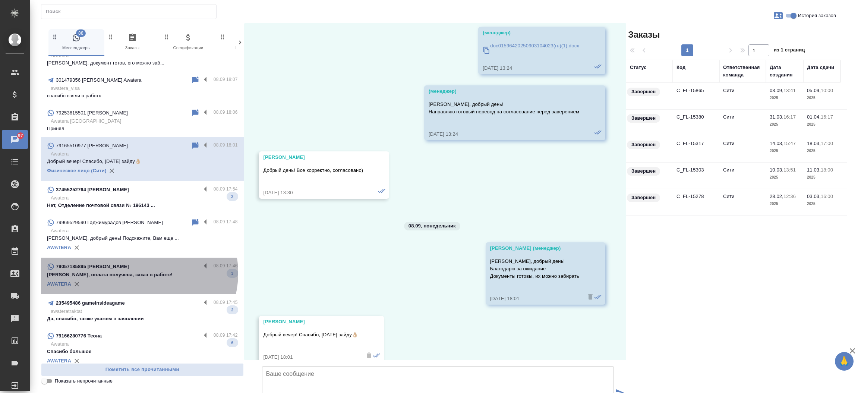
click at [138, 272] on p "[PERSON_NAME], оплата получена, заказ в работе!" at bounding box center [142, 274] width 191 height 7
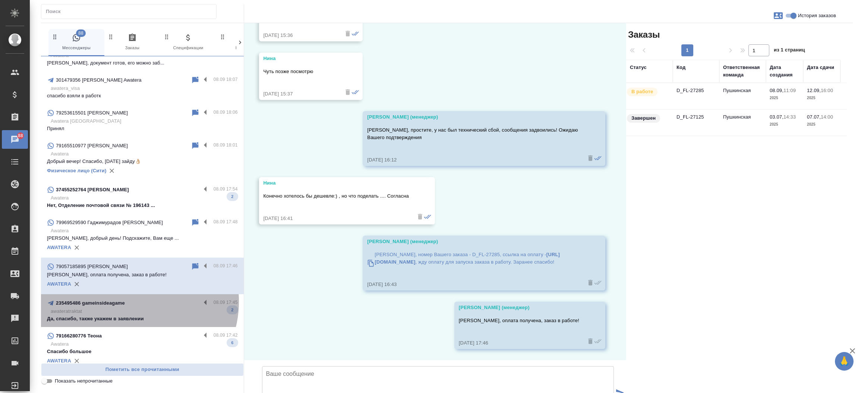
click at [133, 301] on div "235495486 gameinsideagame" at bounding box center [124, 303] width 154 height 9
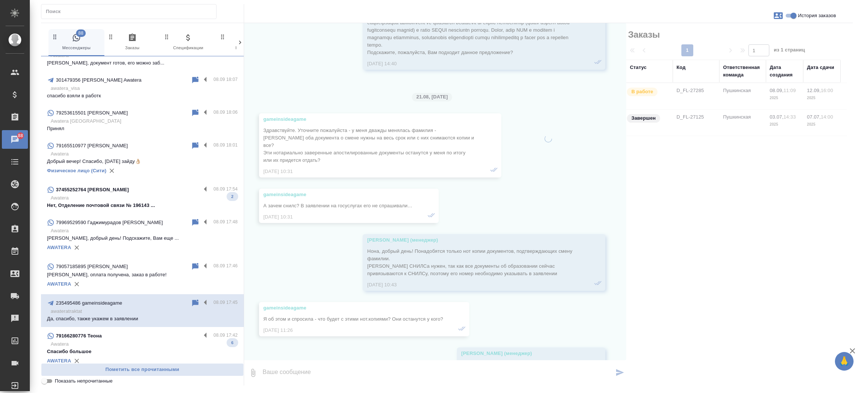
scroll to position [3180, 0]
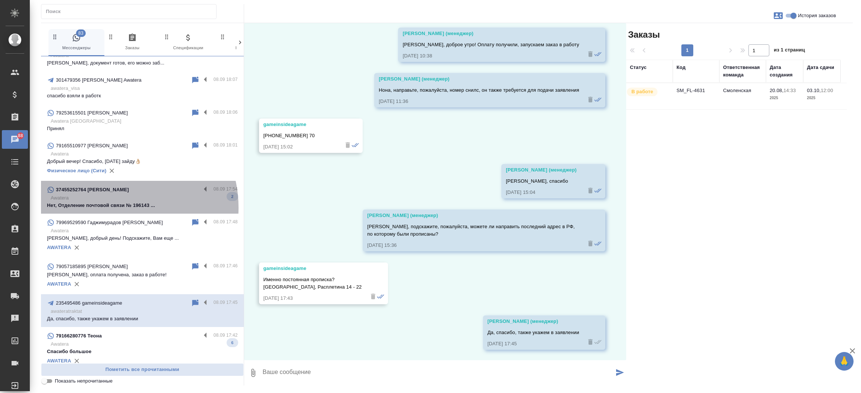
click at [113, 207] on p "Нет, Отделение почтовой связи № 196143 ..." at bounding box center [142, 205] width 191 height 7
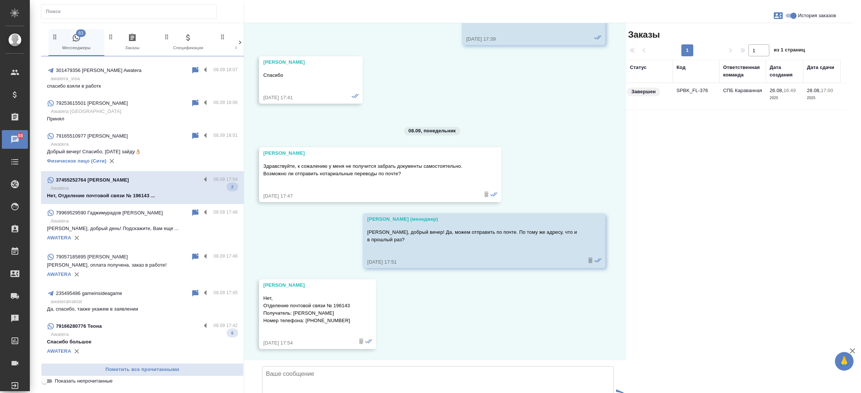
scroll to position [969, 0]
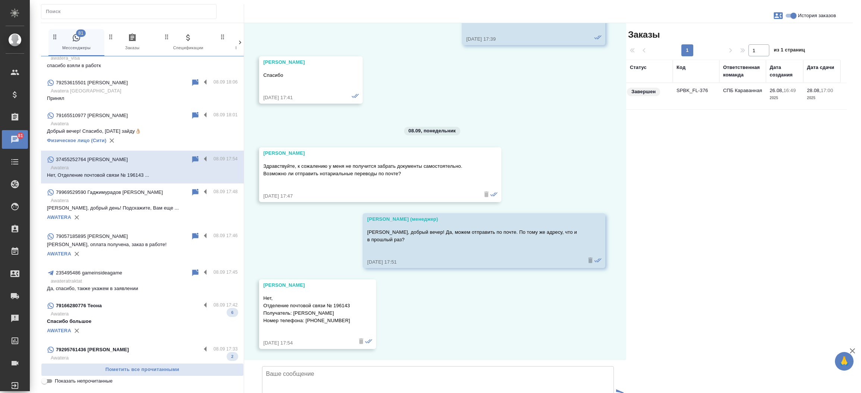
click at [678, 91] on td "SPBK_FL-376" at bounding box center [696, 96] width 47 height 26
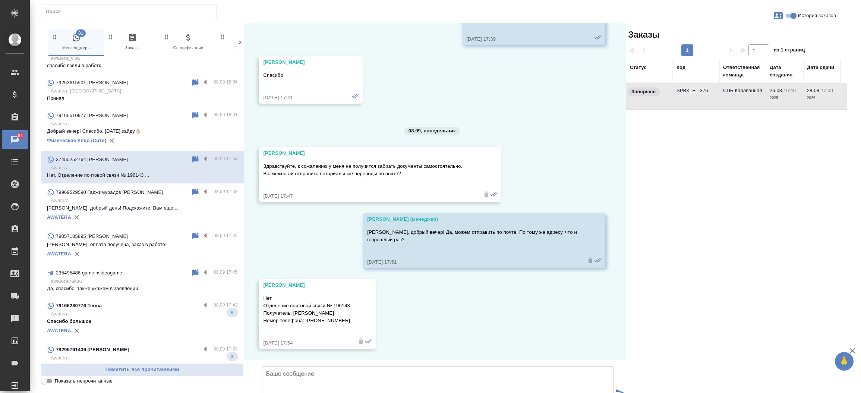
click at [678, 91] on td "SPBK_FL-376" at bounding box center [696, 96] width 47 height 26
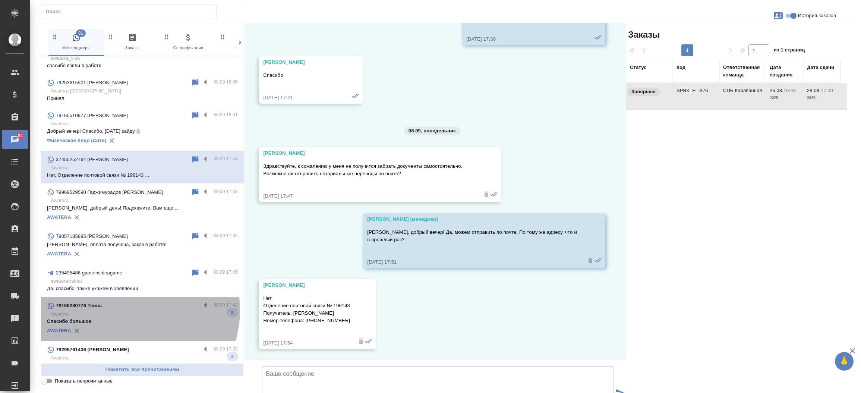
click at [132, 309] on div "79166280776 Теона" at bounding box center [124, 305] width 154 height 9
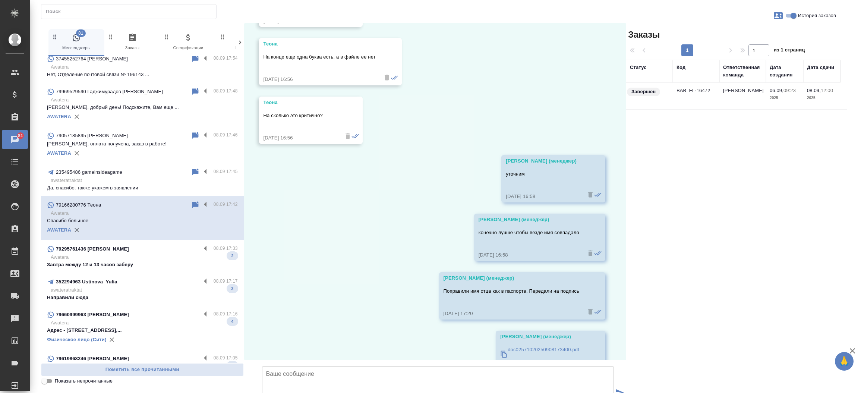
scroll to position [1085, 0]
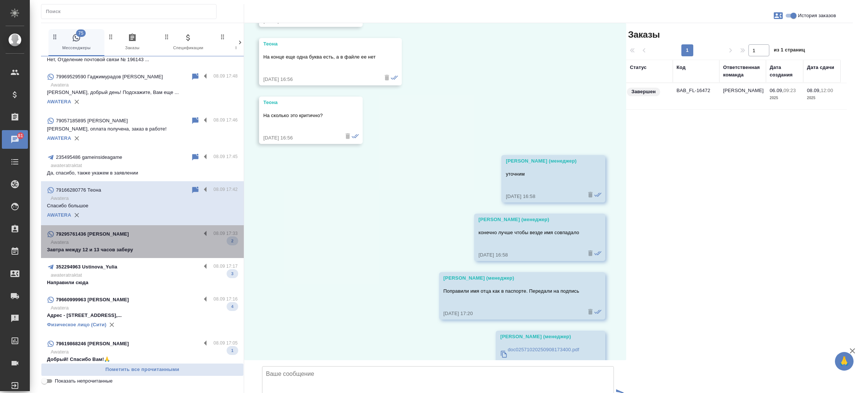
click at [159, 243] on p "Awatera" at bounding box center [144, 242] width 187 height 7
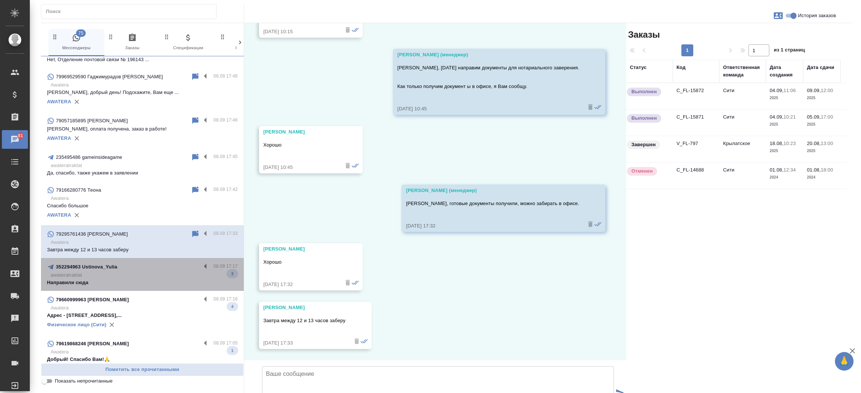
click at [149, 272] on p "awateratraktat" at bounding box center [144, 274] width 187 height 7
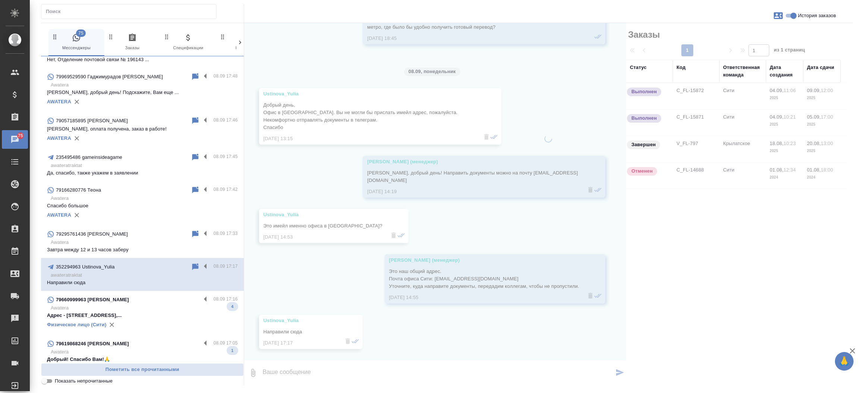
scroll to position [173, 0]
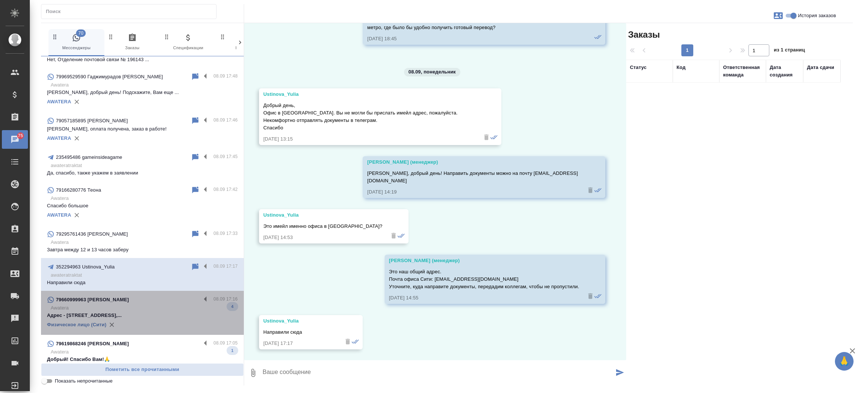
click at [143, 312] on p "Адрес - [STREET_ADDRESS],..." at bounding box center [142, 315] width 191 height 7
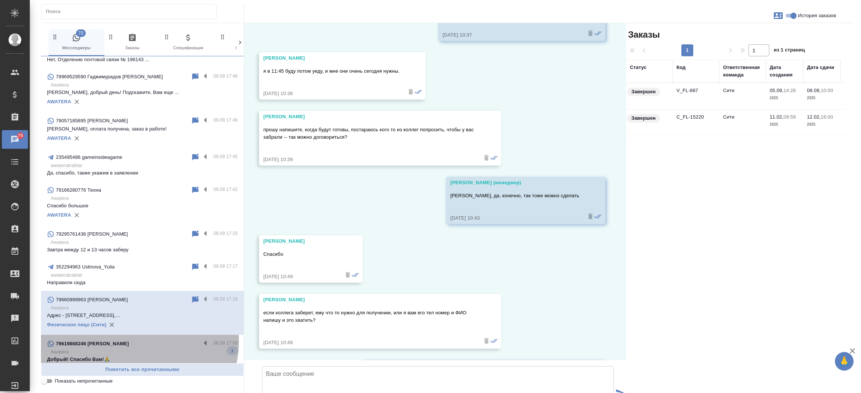
click at [134, 341] on div "79619868246 [PERSON_NAME]" at bounding box center [124, 343] width 154 height 9
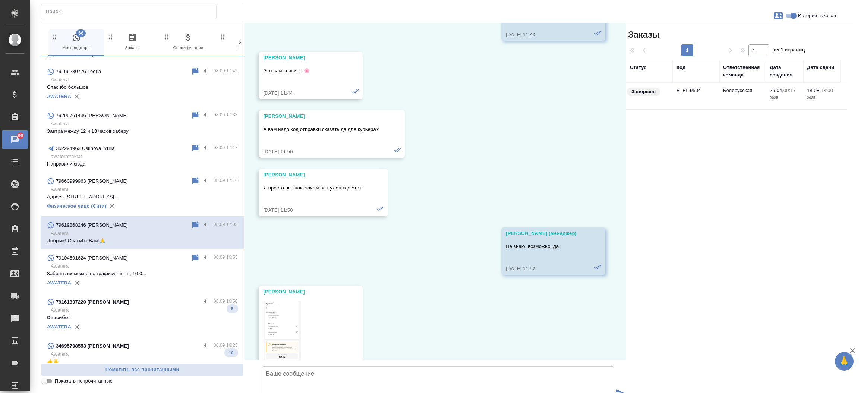
scroll to position [1227, 0]
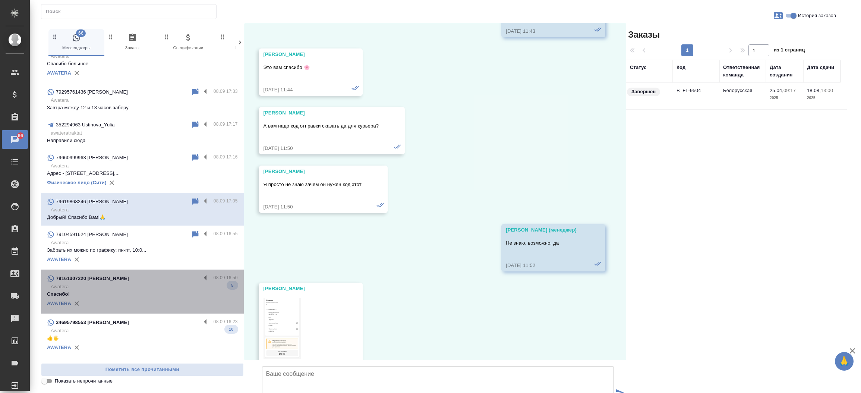
click at [148, 276] on div "79161307220 [PERSON_NAME]" at bounding box center [124, 278] width 154 height 9
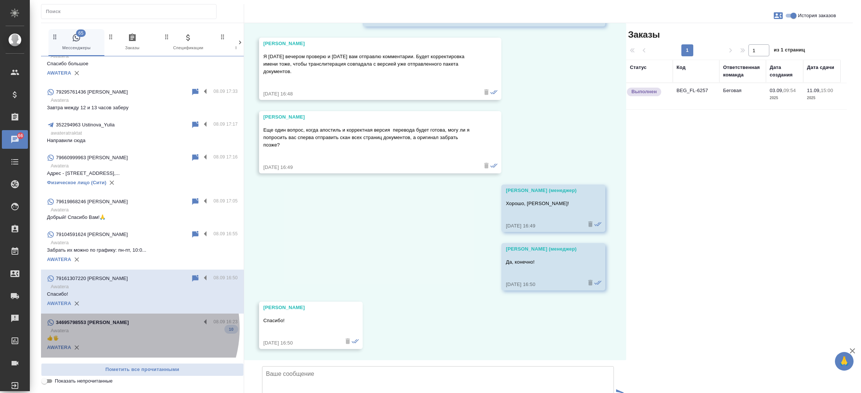
click at [128, 328] on p "Awatera" at bounding box center [144, 330] width 187 height 7
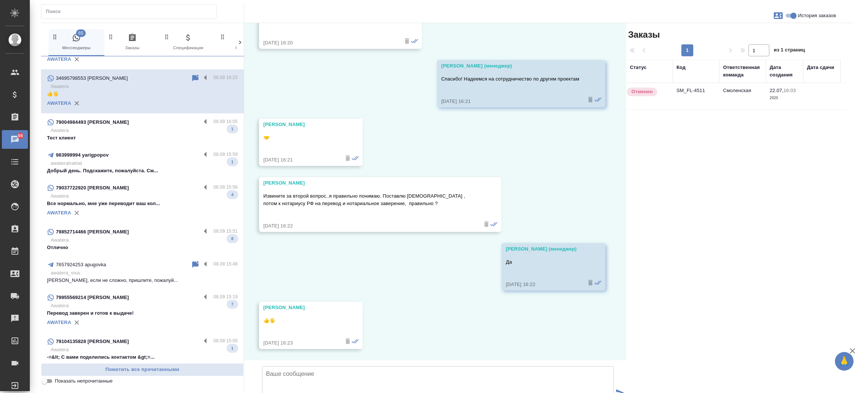
scroll to position [1502, 0]
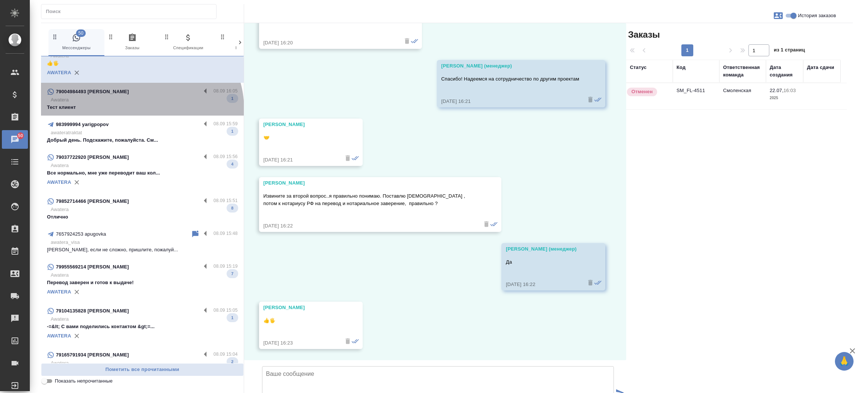
click at [140, 109] on p "Тест клиент" at bounding box center [142, 107] width 191 height 7
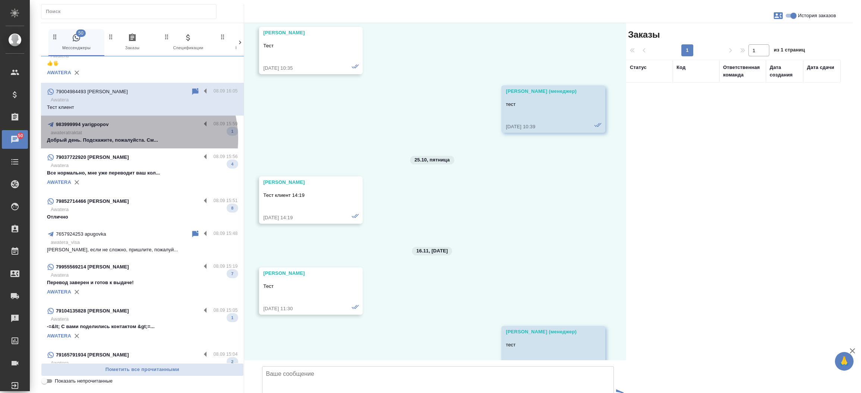
click at [131, 138] on p "Добрый день. Подскажите, пожалуйста. См..." at bounding box center [142, 139] width 191 height 7
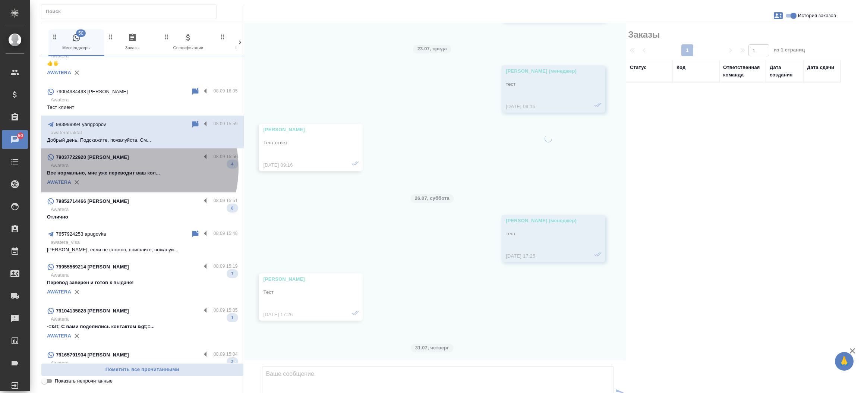
scroll to position [7812, 0]
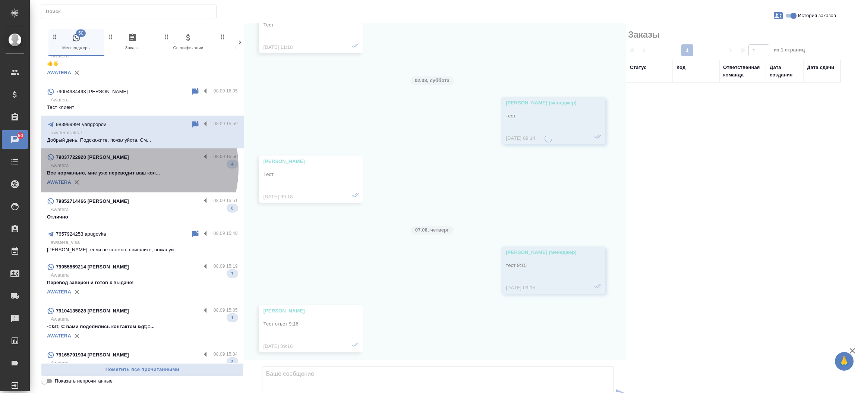
click at [126, 167] on p "Awatera" at bounding box center [144, 165] width 187 height 7
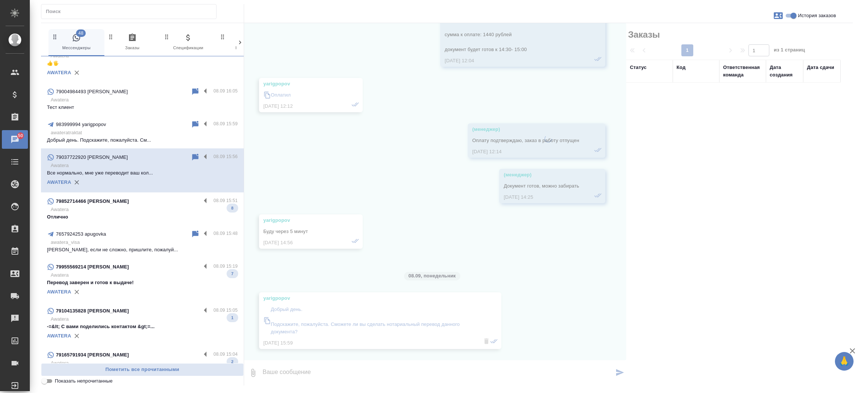
scroll to position [0, 0]
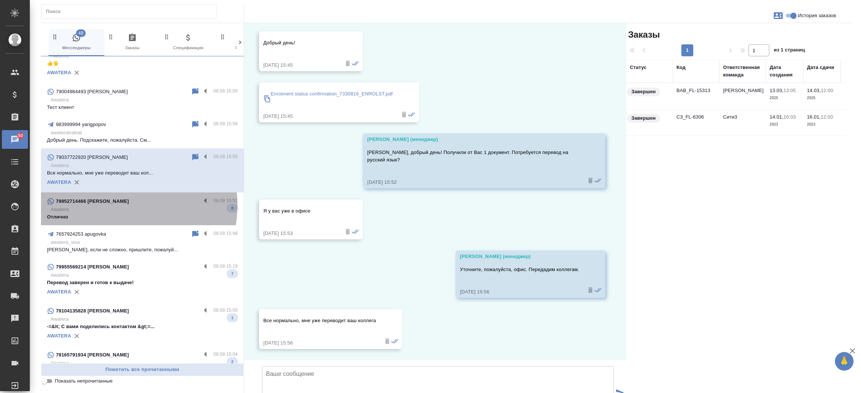
click at [114, 204] on div "79852714466 [PERSON_NAME]" at bounding box center [124, 201] width 154 height 9
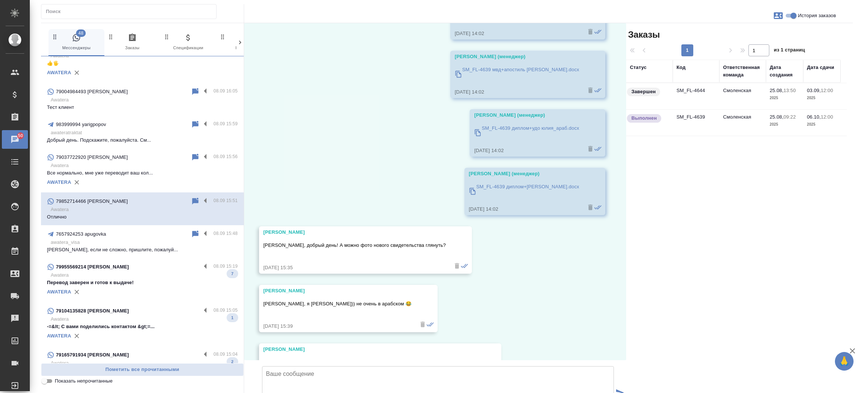
click at [116, 266] on p "79955569214 [PERSON_NAME]" at bounding box center [92, 266] width 73 height 7
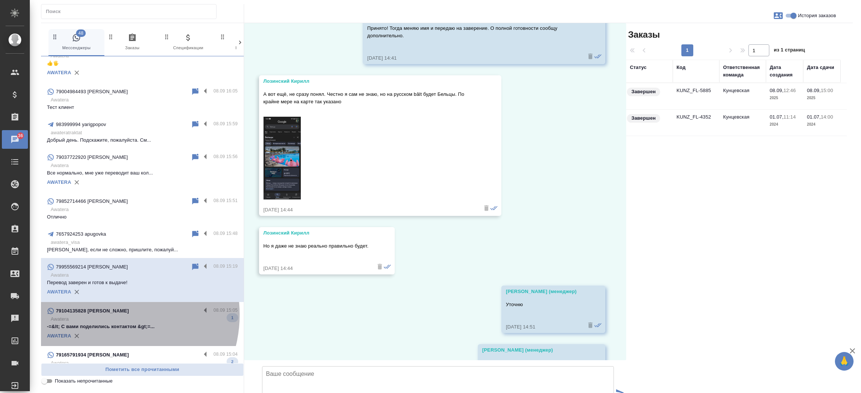
click at [110, 314] on div "79104135828 [PERSON_NAME]" at bounding box center [124, 310] width 154 height 9
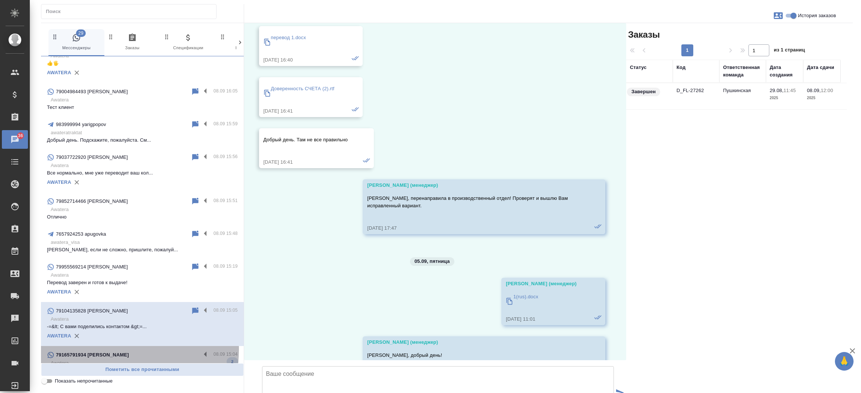
click at [101, 348] on div "79165791934 Alexandre Borisov 08.09 15:04 Awatera Да 2" at bounding box center [142, 362] width 203 height 33
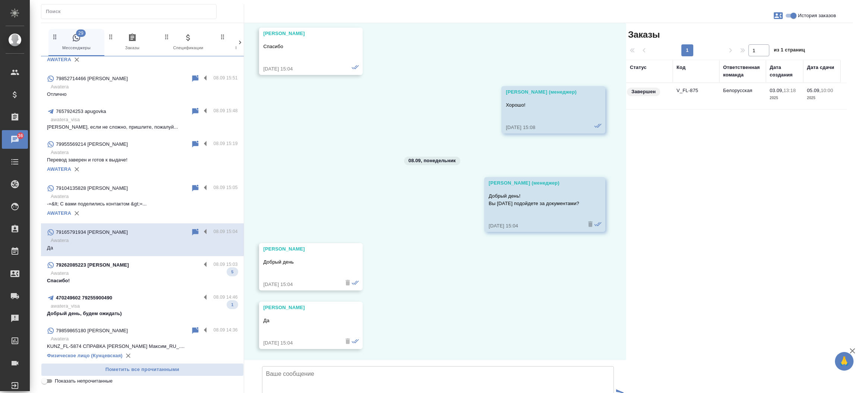
scroll to position [1642, 0]
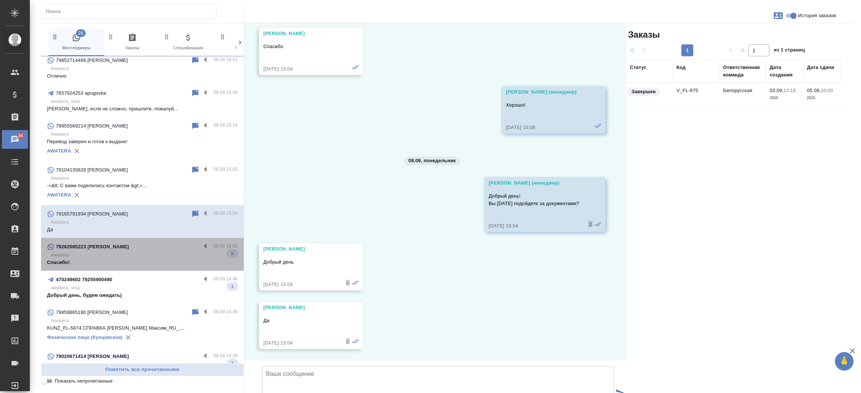
click at [143, 245] on div "79262085223 [PERSON_NAME]" at bounding box center [124, 246] width 154 height 9
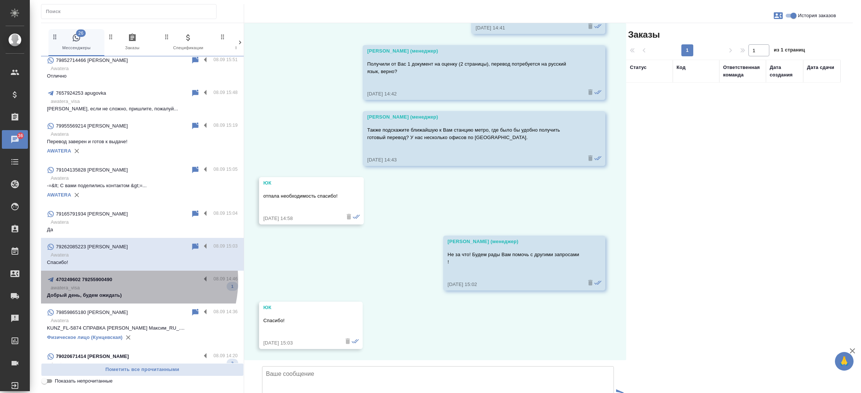
click at [124, 280] on div "470249602 79255900490" at bounding box center [124, 279] width 154 height 9
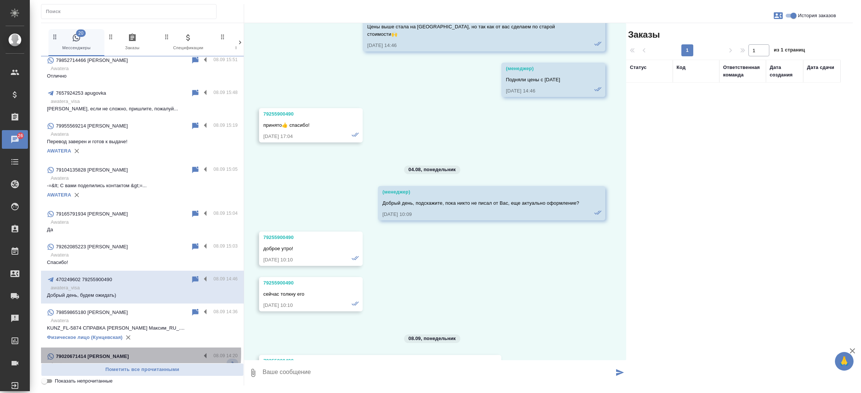
click at [108, 353] on div "79020671414 [PERSON_NAME]" at bounding box center [124, 356] width 154 height 9
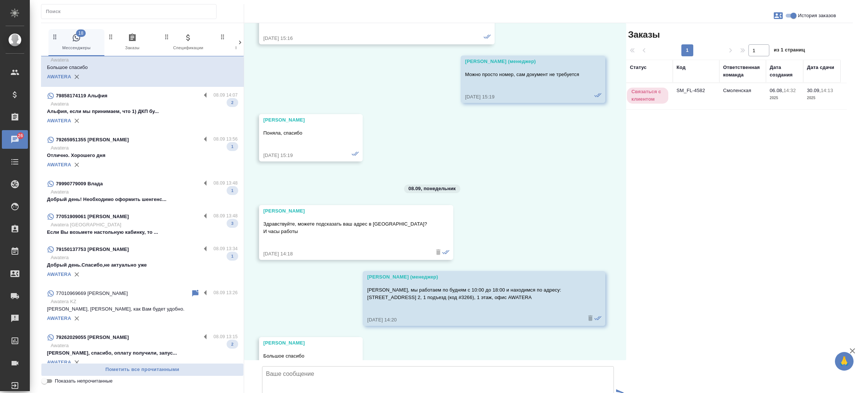
scroll to position [1959, 0]
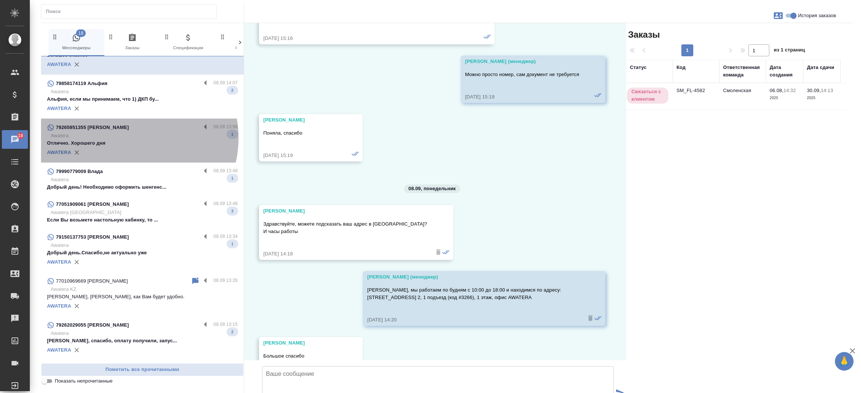
click at [130, 137] on p "Awatera" at bounding box center [144, 135] width 187 height 7
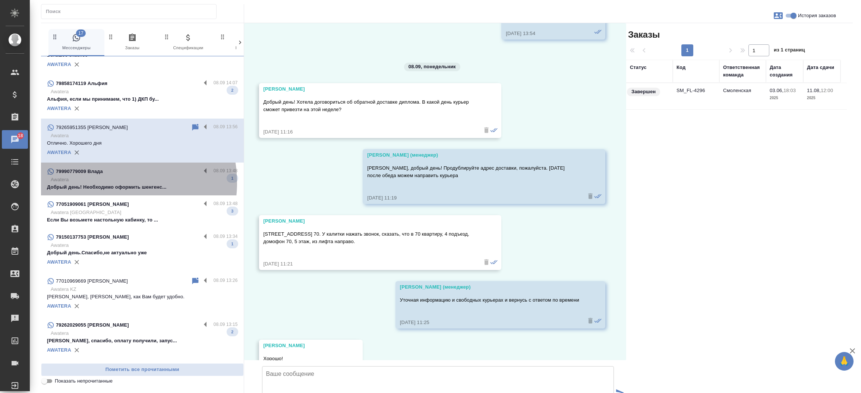
scroll to position [8698, 0]
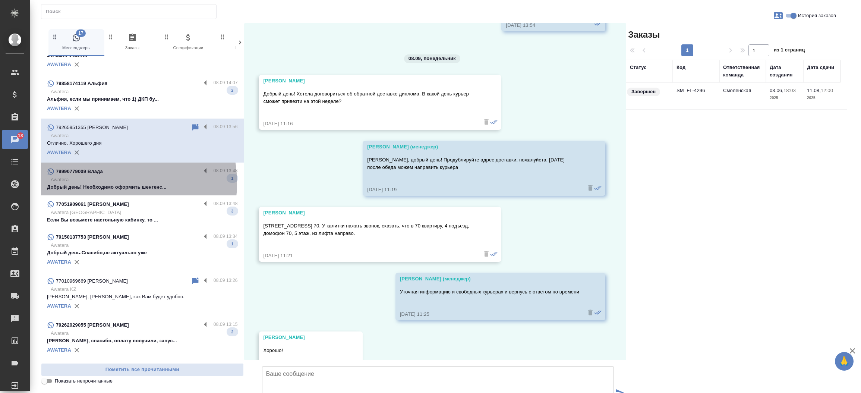
click at [109, 182] on p "Awatera" at bounding box center [144, 179] width 187 height 7
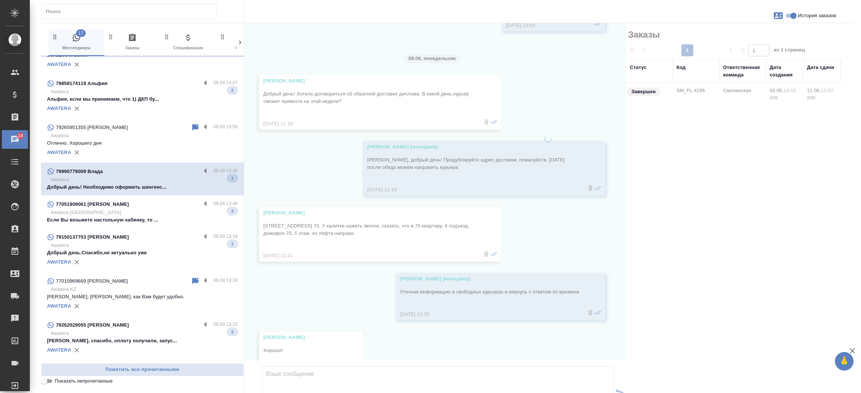
scroll to position [0, 0]
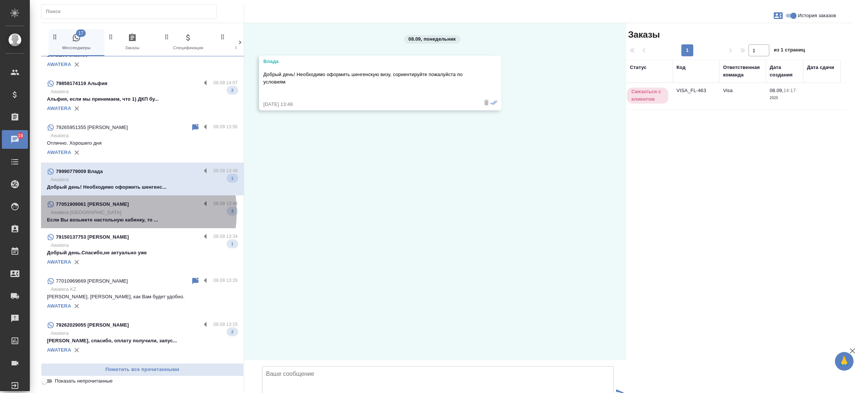
click at [112, 211] on p "Awatera [GEOGRAPHIC_DATA]" at bounding box center [144, 212] width 187 height 7
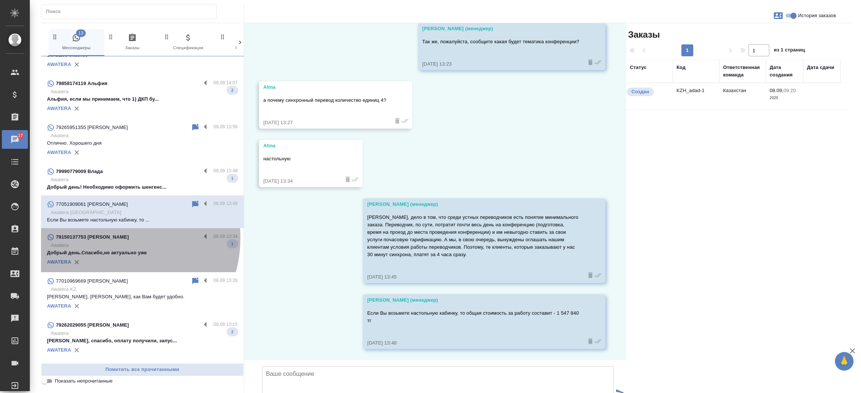
click at [111, 237] on p "79150137753 [PERSON_NAME]" at bounding box center [92, 236] width 73 height 7
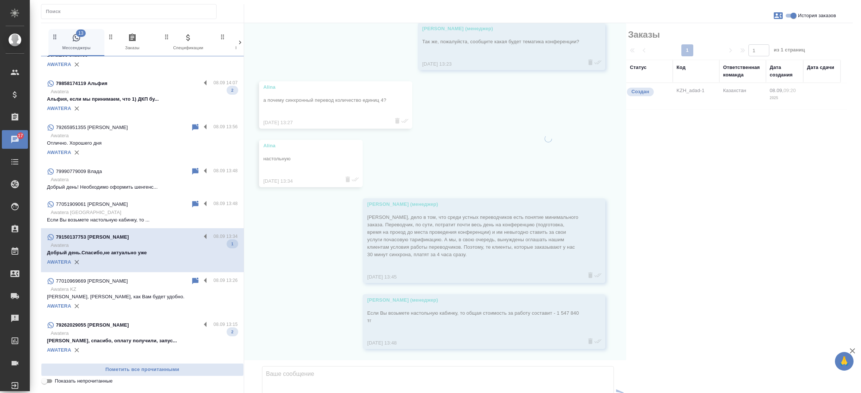
scroll to position [180, 0]
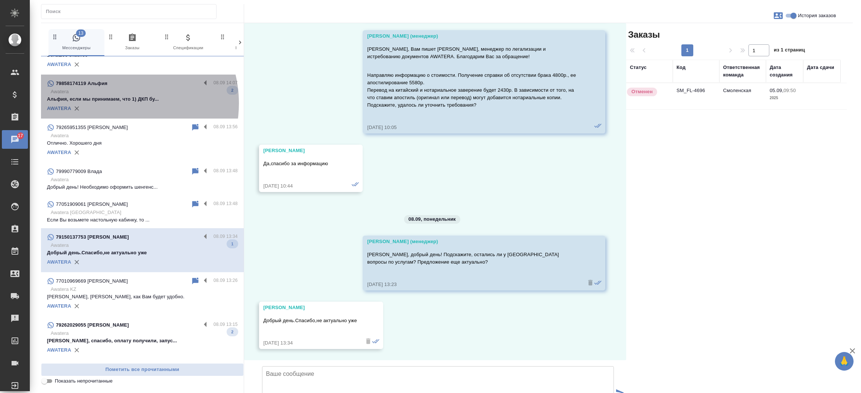
click at [116, 103] on div "AWATERA" at bounding box center [142, 108] width 191 height 11
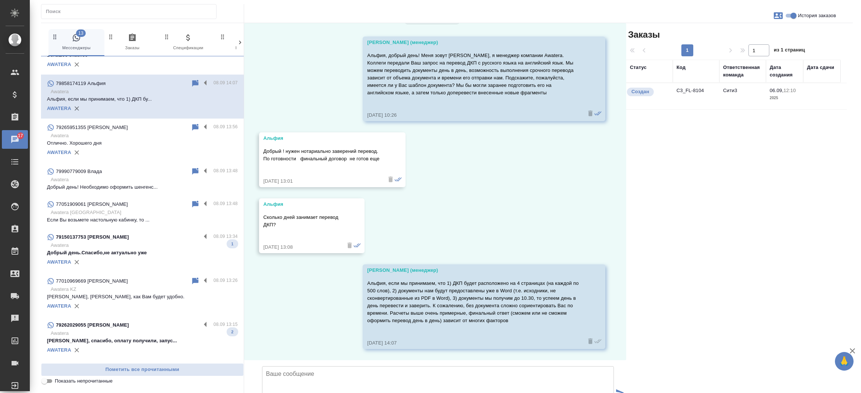
scroll to position [75, 0]
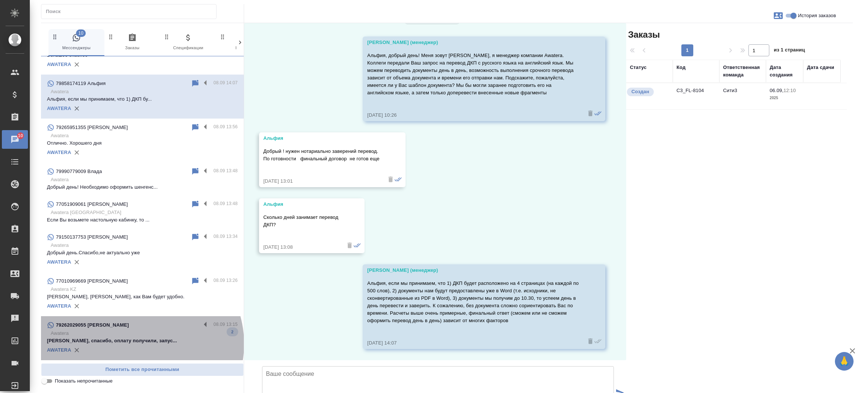
click at [140, 343] on p "[PERSON_NAME], спасибо, оплату получили, запус..." at bounding box center [142, 340] width 191 height 7
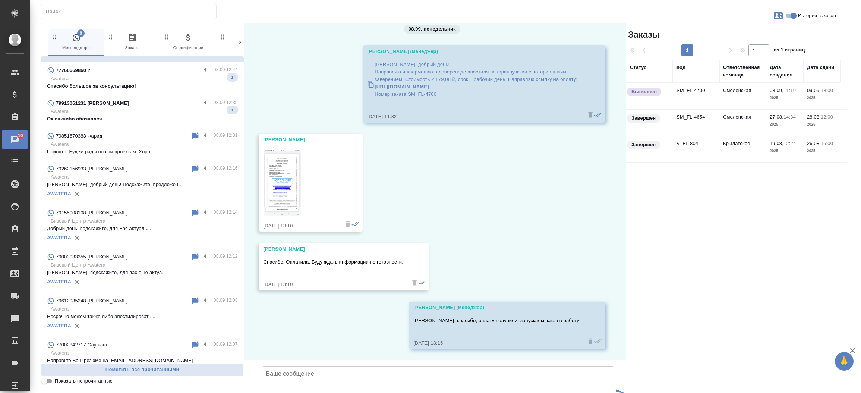
scroll to position [2240, 0]
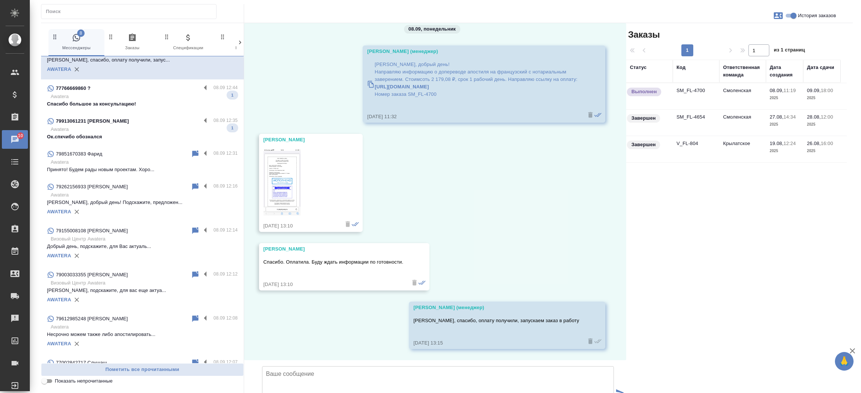
click at [126, 140] on div "79913061231 А 08.09 12:35 Awatera Ок.спкчибо обознался 1" at bounding box center [142, 128] width 203 height 33
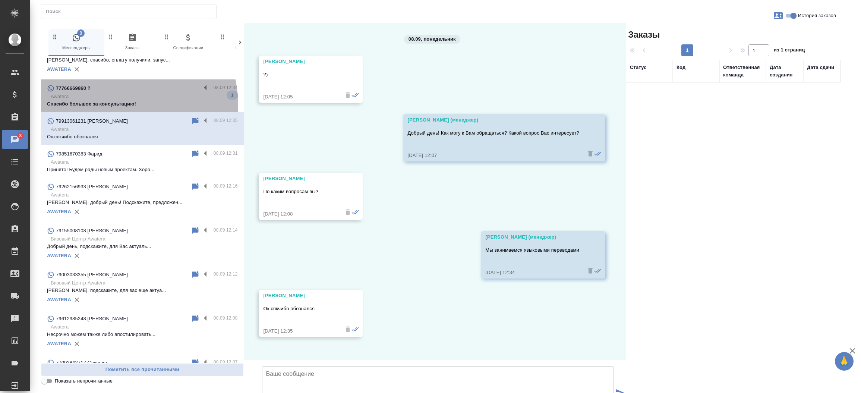
click at [114, 104] on p "Спасибо большое за консультацию!" at bounding box center [142, 103] width 191 height 7
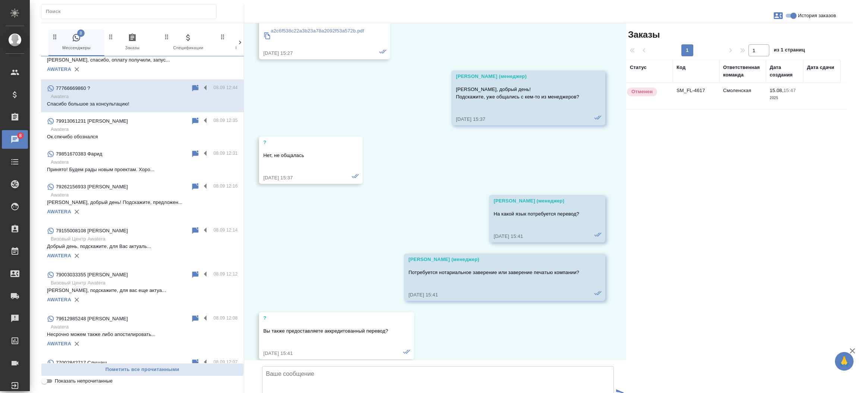
scroll to position [4733, 0]
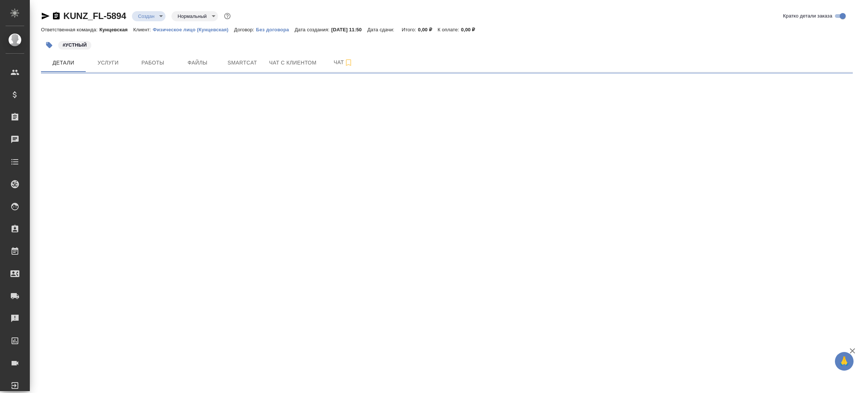
select select "RU"
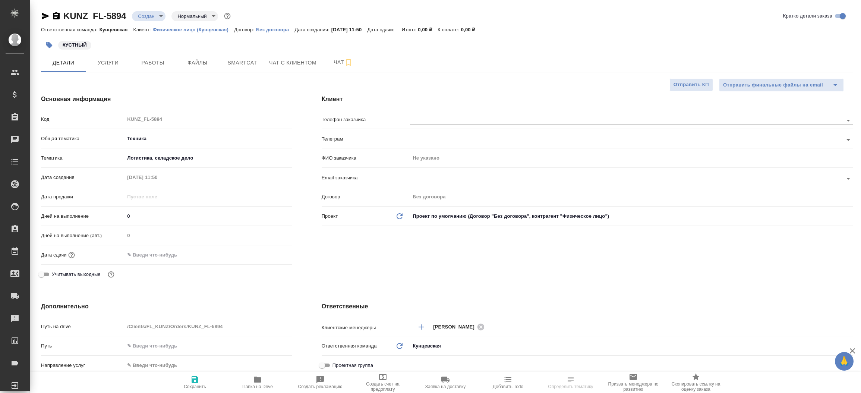
type textarea "x"
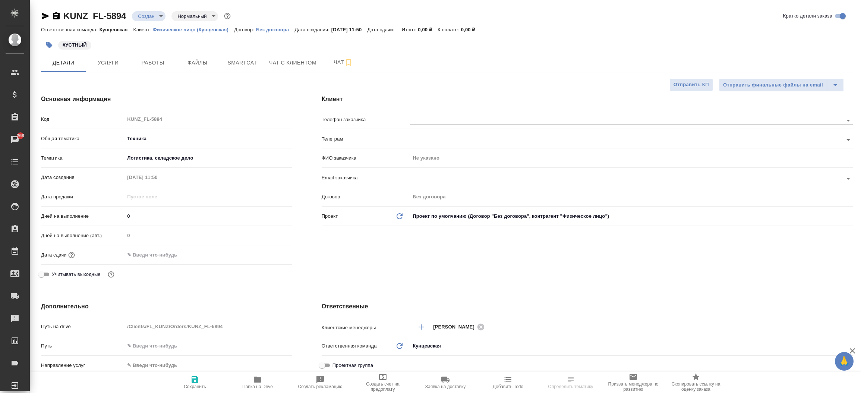
type textarea "x"
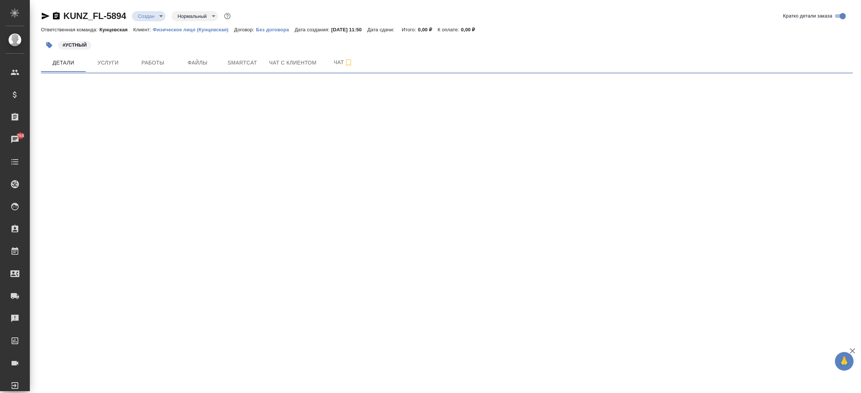
select select "RU"
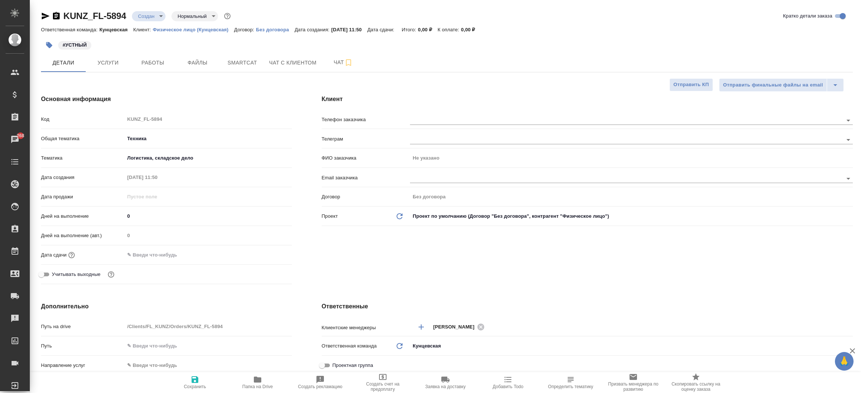
type textarea "x"
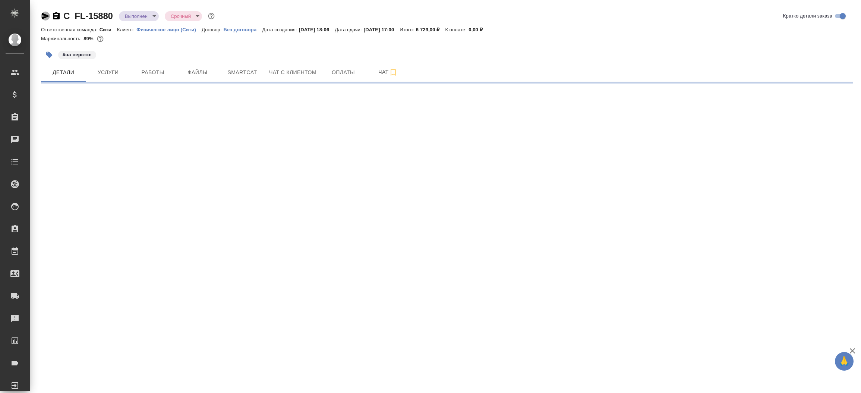
click at [44, 15] on icon "button" at bounding box center [46, 16] width 8 height 7
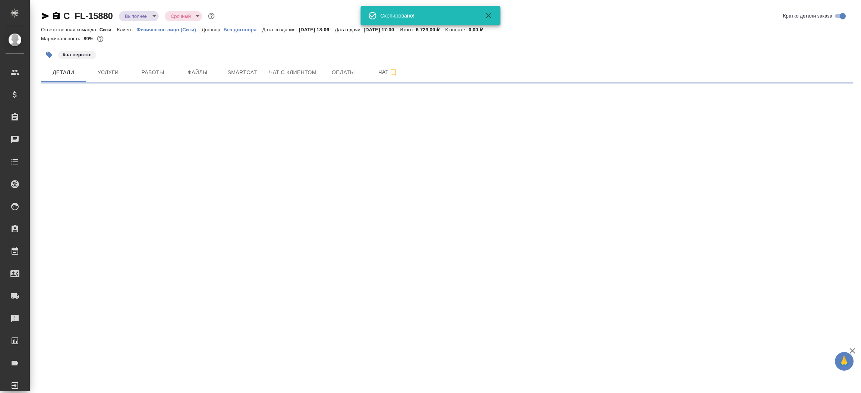
select select "RU"
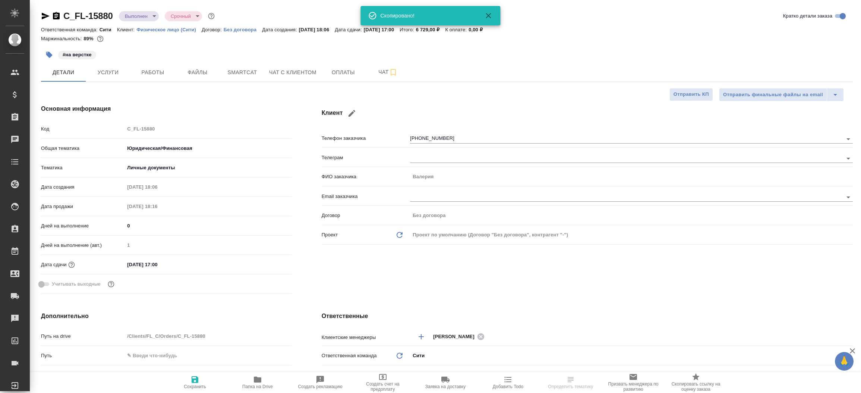
type textarea "x"
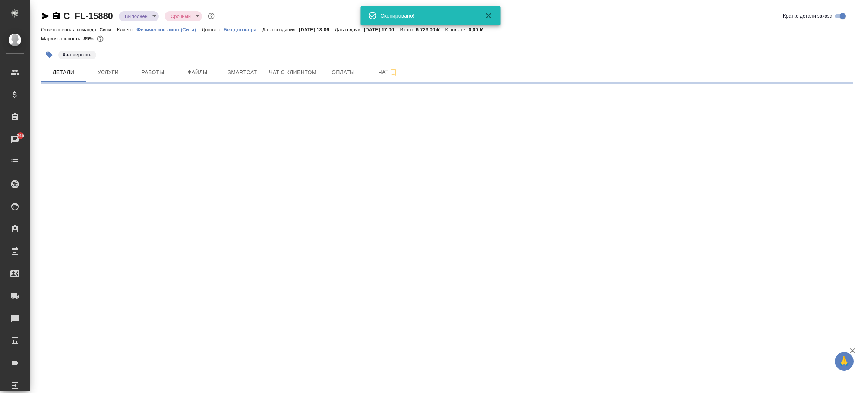
select select "RU"
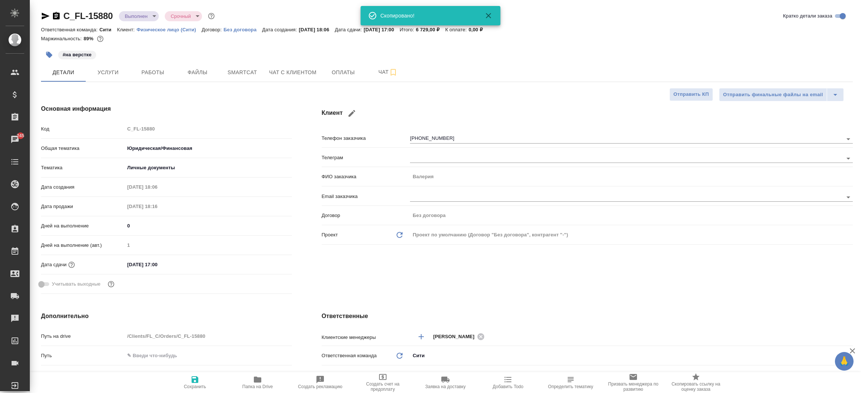
type textarea "x"
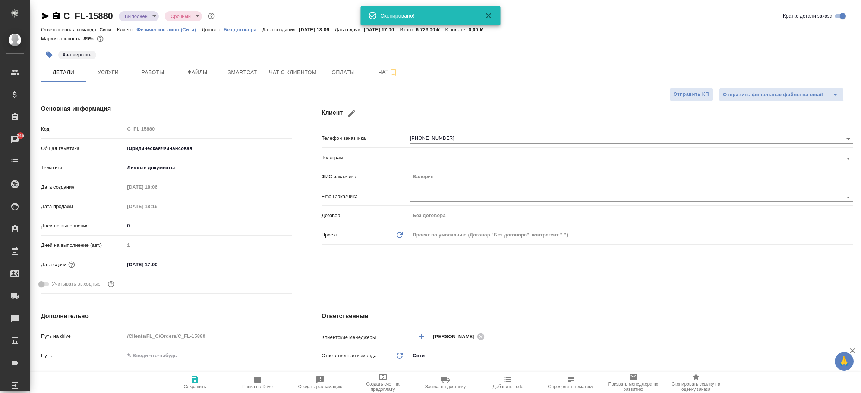
type textarea "x"
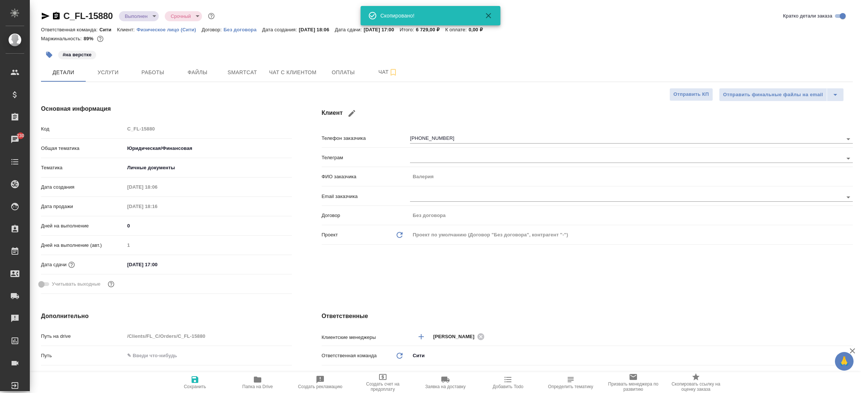
type textarea "x"
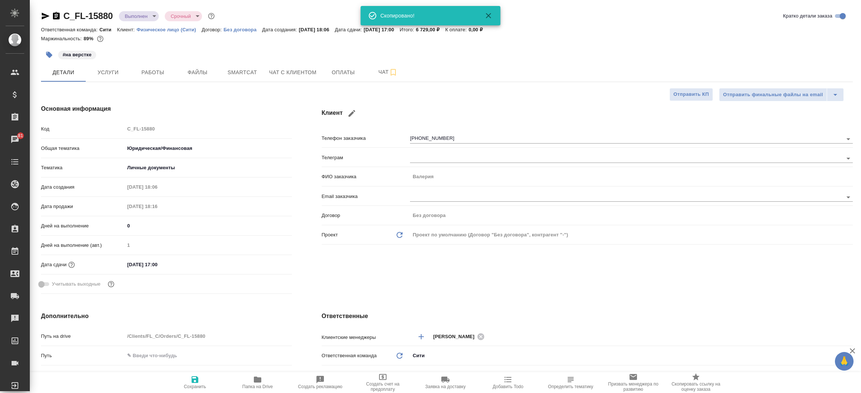
type textarea "x"
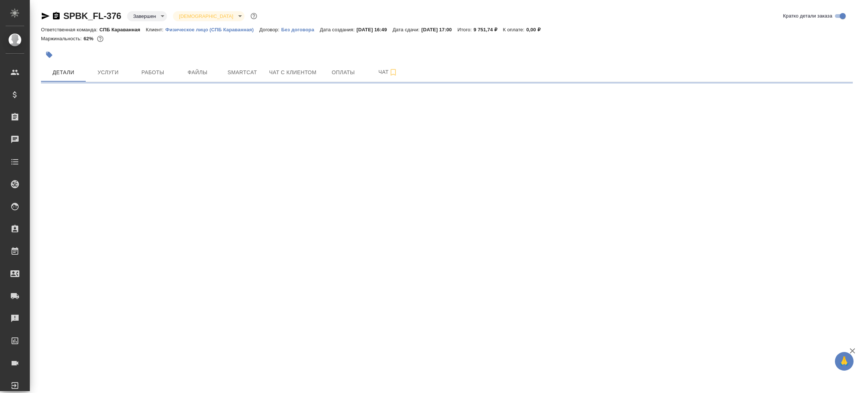
select select "RU"
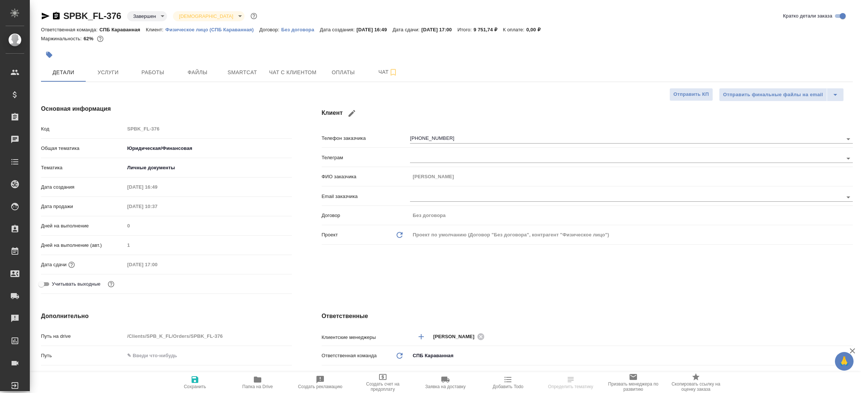
type textarea "x"
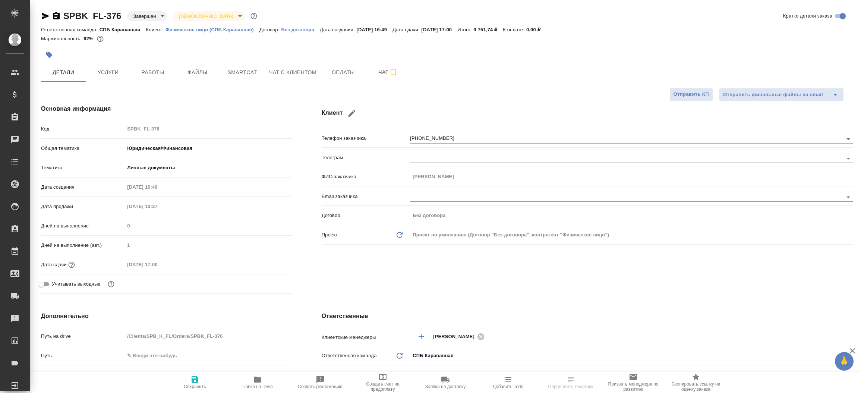
type textarea "x"
click at [41, 16] on icon "button" at bounding box center [45, 16] width 9 height 9
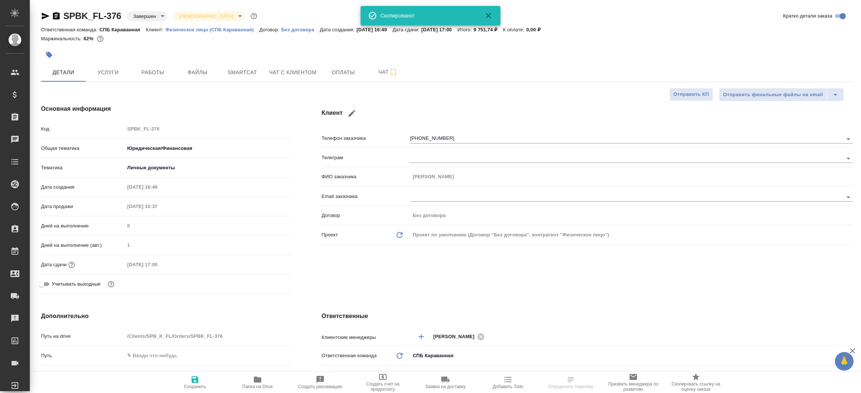
type textarea "x"
select select "RU"
type textarea "x"
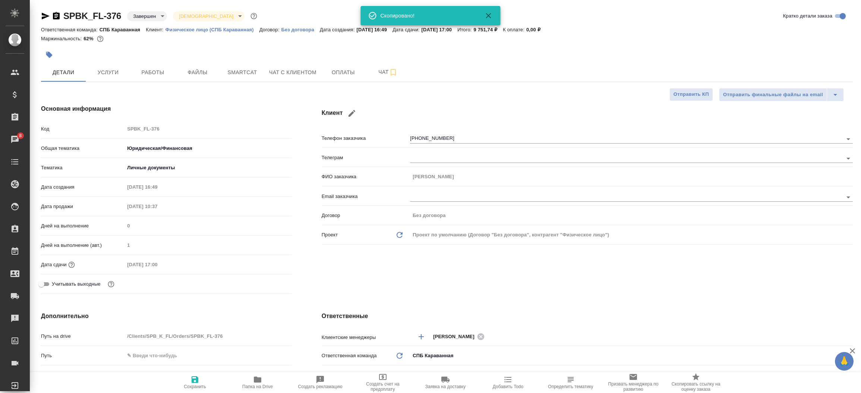
type textarea "x"
